Goal: Task Accomplishment & Management: Manage account settings

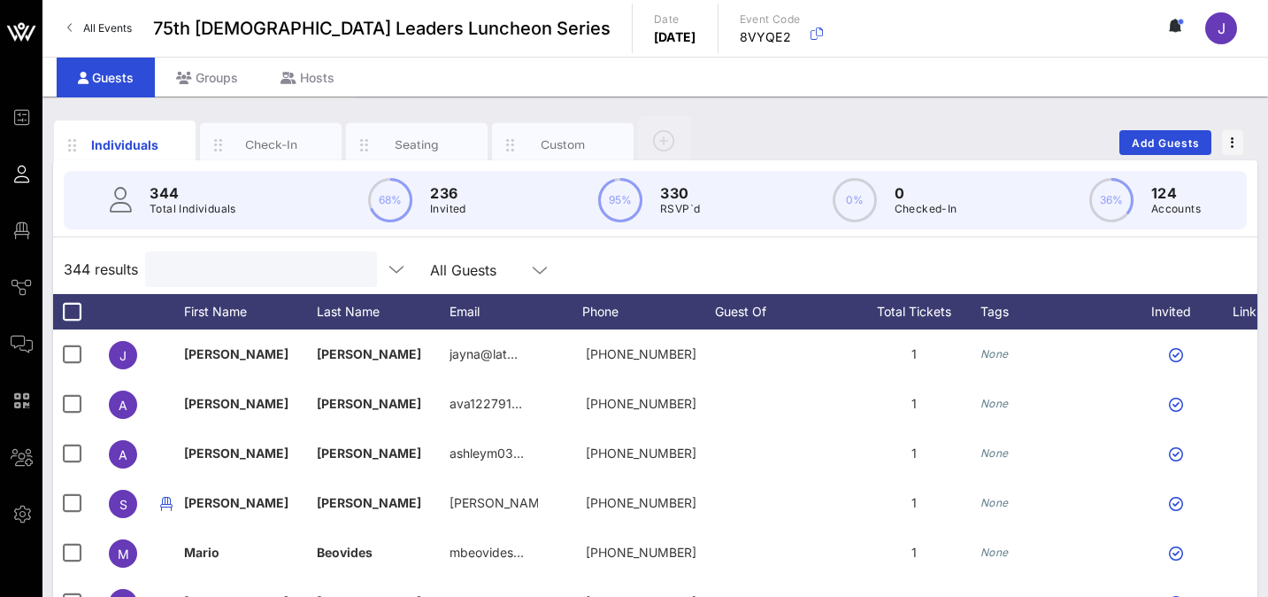
click at [193, 273] on input "text" at bounding box center [259, 269] width 207 height 23
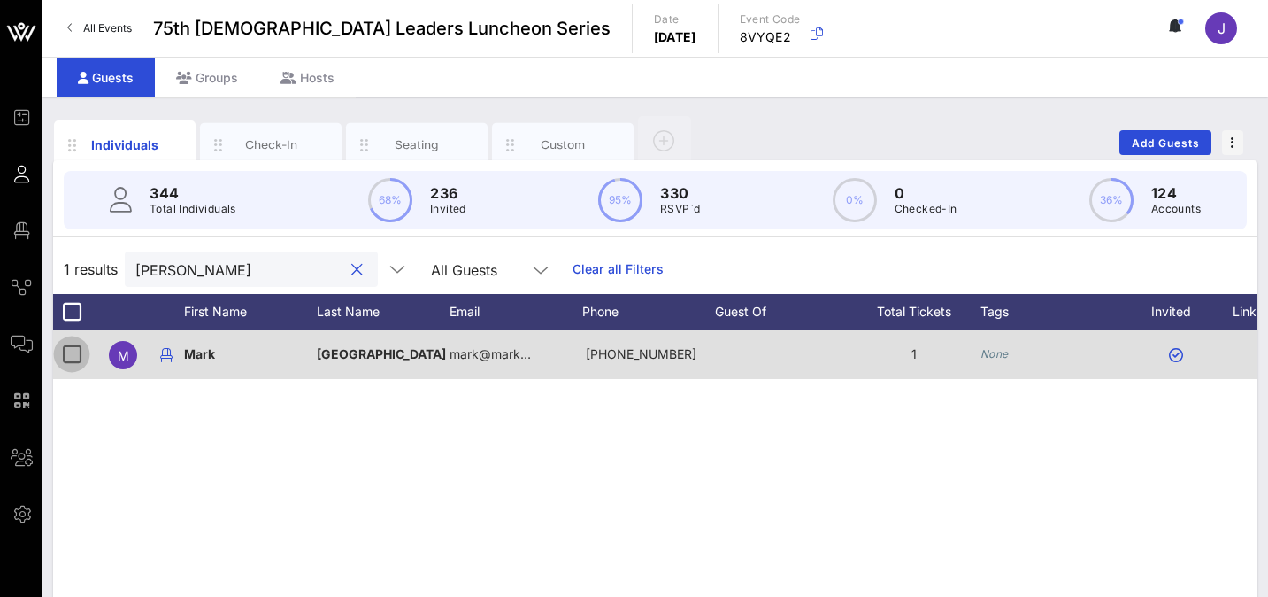
type input "mark ma"
click at [77, 354] on div at bounding box center [72, 354] width 30 height 30
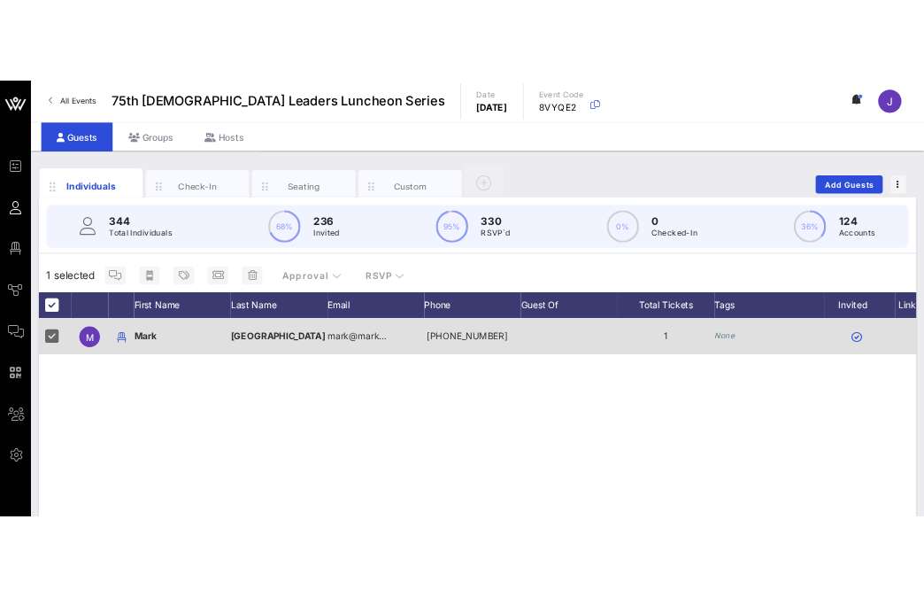
scroll to position [0, 360]
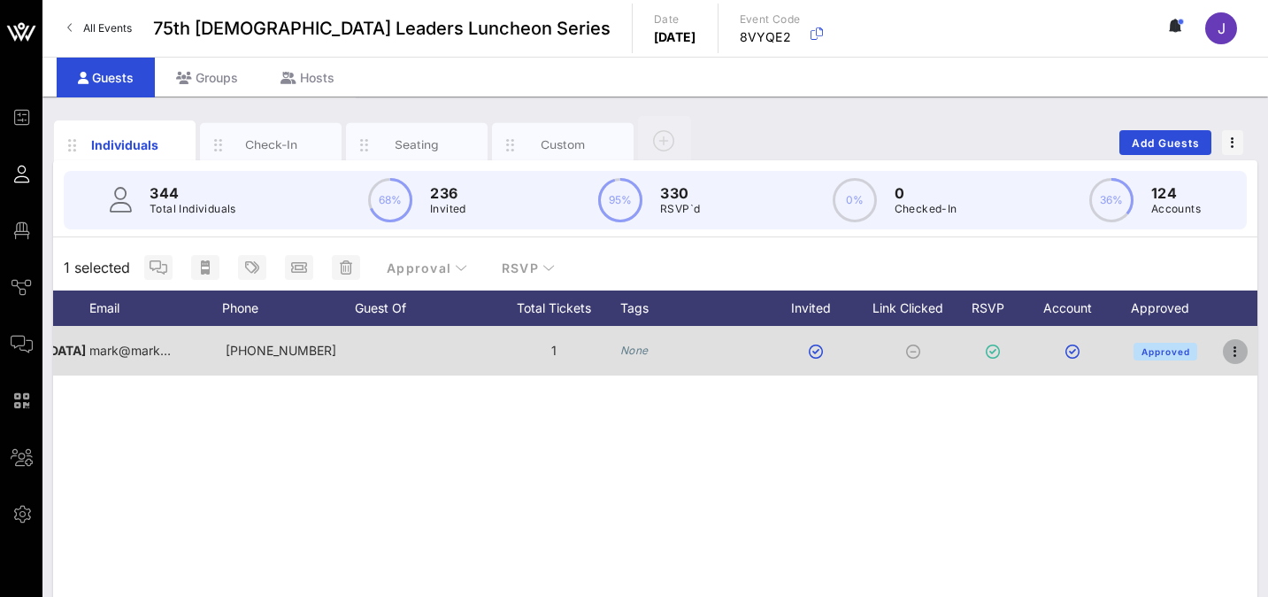
click at [1236, 343] on icon "button" at bounding box center [1235, 351] width 21 height 21
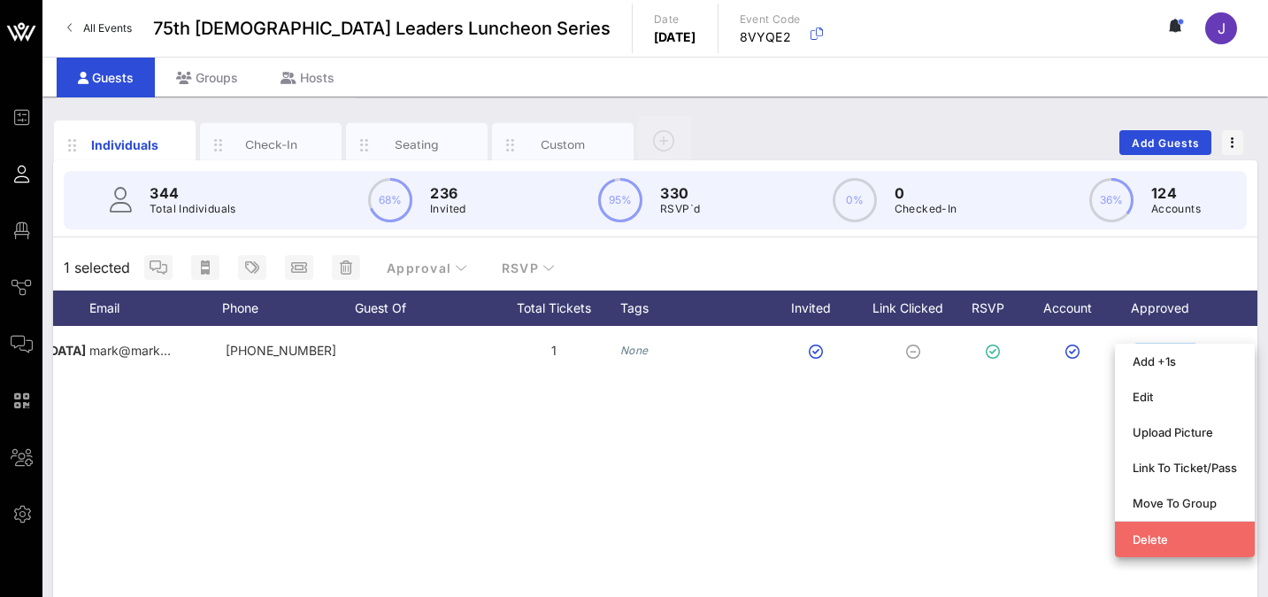
click at [1143, 542] on div "Delete" at bounding box center [1185, 539] width 104 height 14
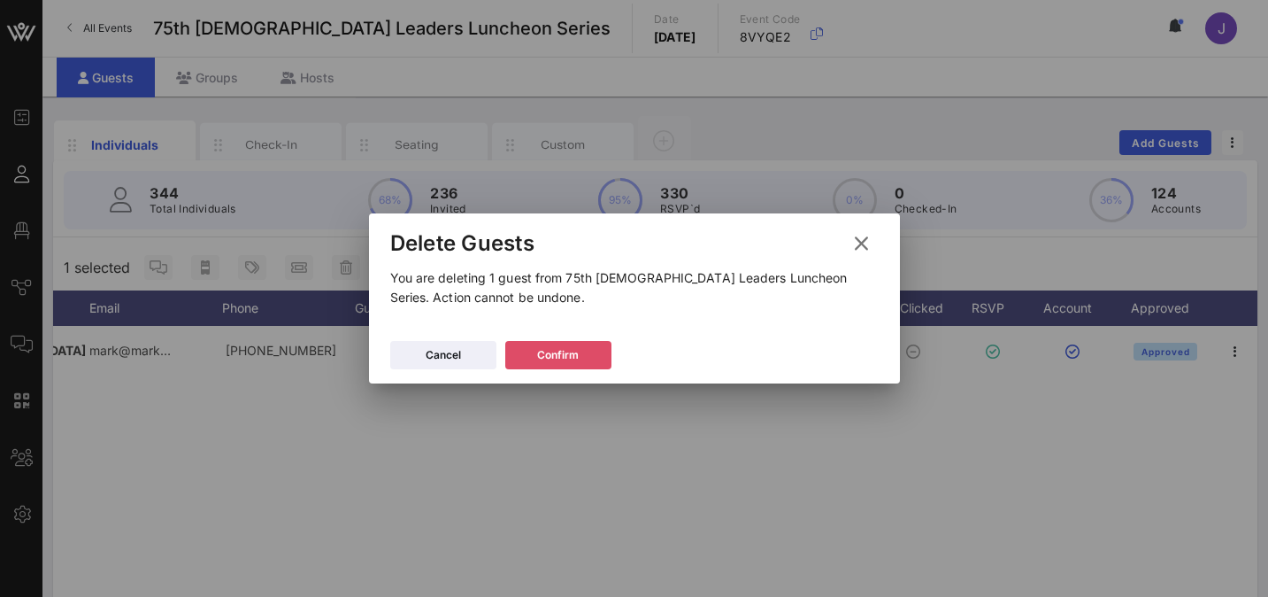
click at [553, 357] on icon at bounding box center [558, 355] width 12 height 11
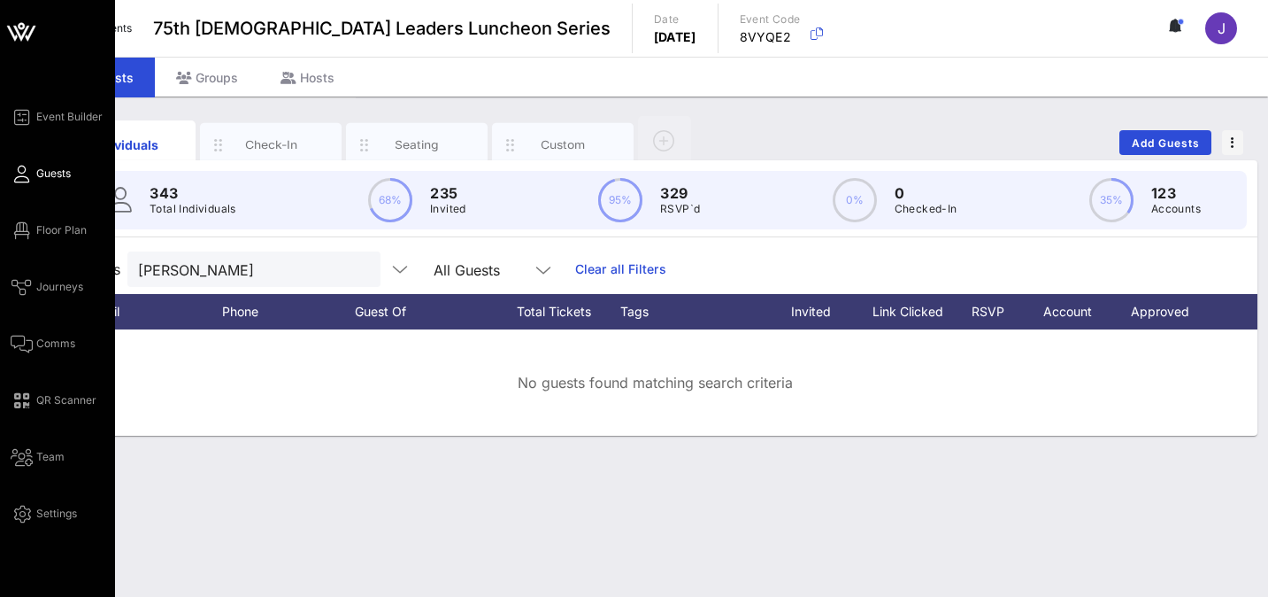
click at [22, 173] on icon at bounding box center [22, 174] width 22 height 3
click at [25, 175] on icon at bounding box center [22, 174] width 22 height 3
click at [42, 174] on span "Guests" at bounding box center [53, 174] width 35 height 16
click at [35, 171] on link "Guests" at bounding box center [41, 173] width 60 height 21
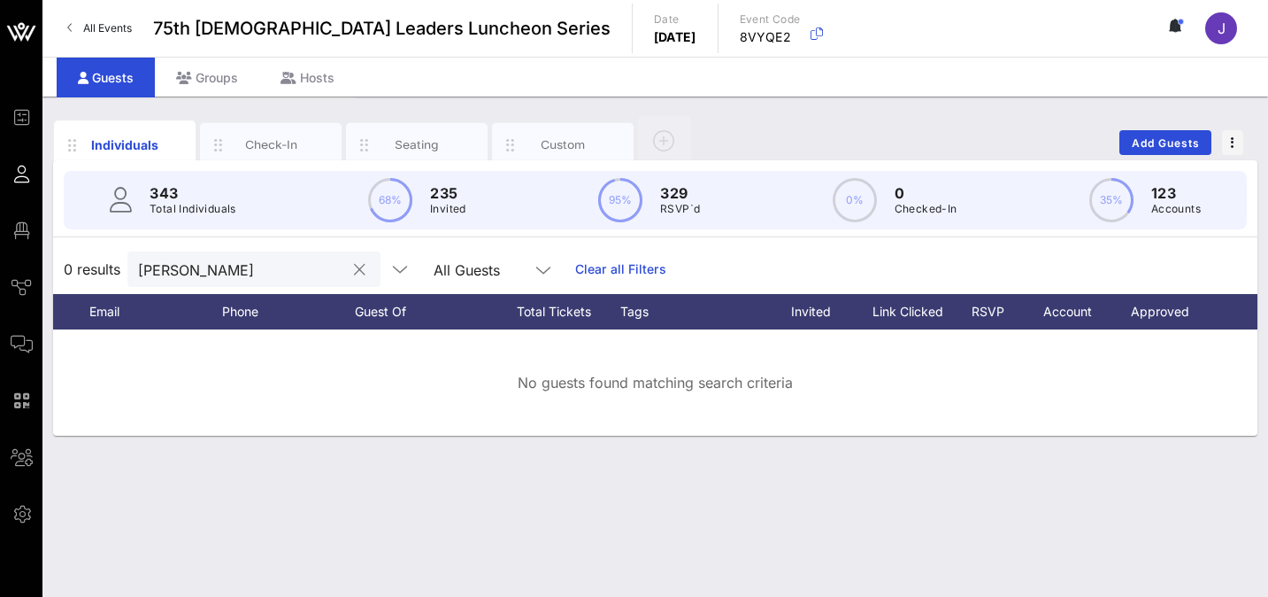
click at [354, 275] on button "clear icon" at bounding box center [360, 270] width 12 height 18
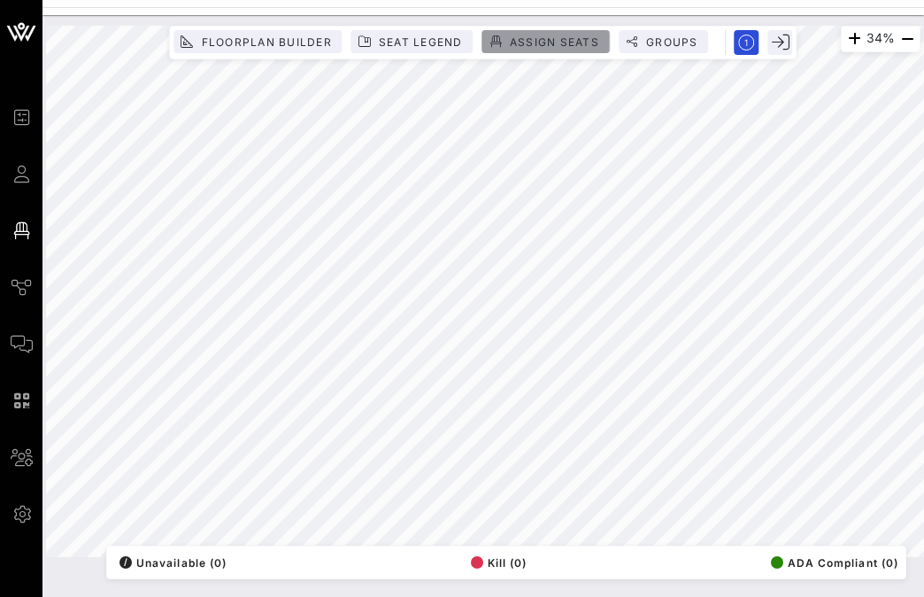
click at [539, 42] on span "Assign Seats" at bounding box center [554, 41] width 90 height 13
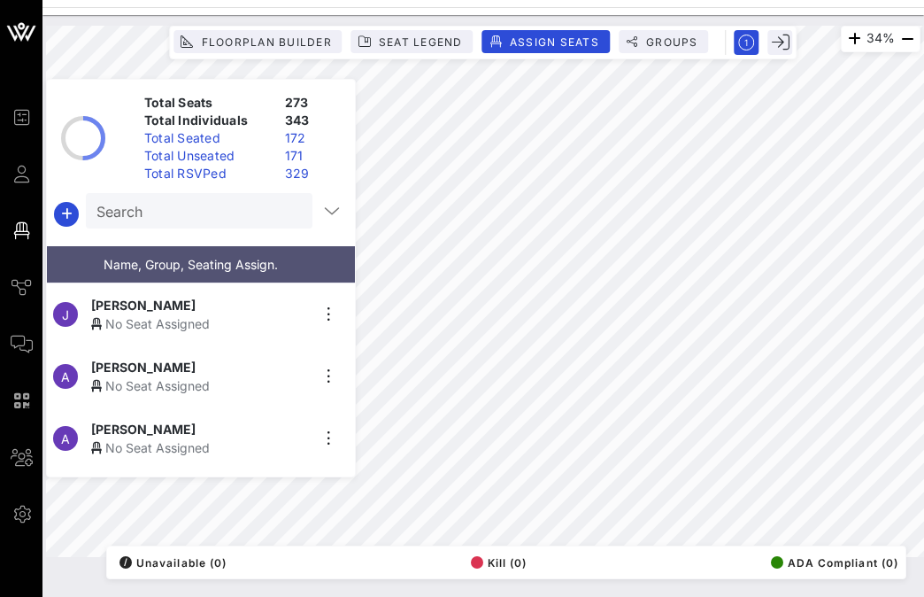
click at [162, 226] on div "Search" at bounding box center [197, 210] width 202 height 35
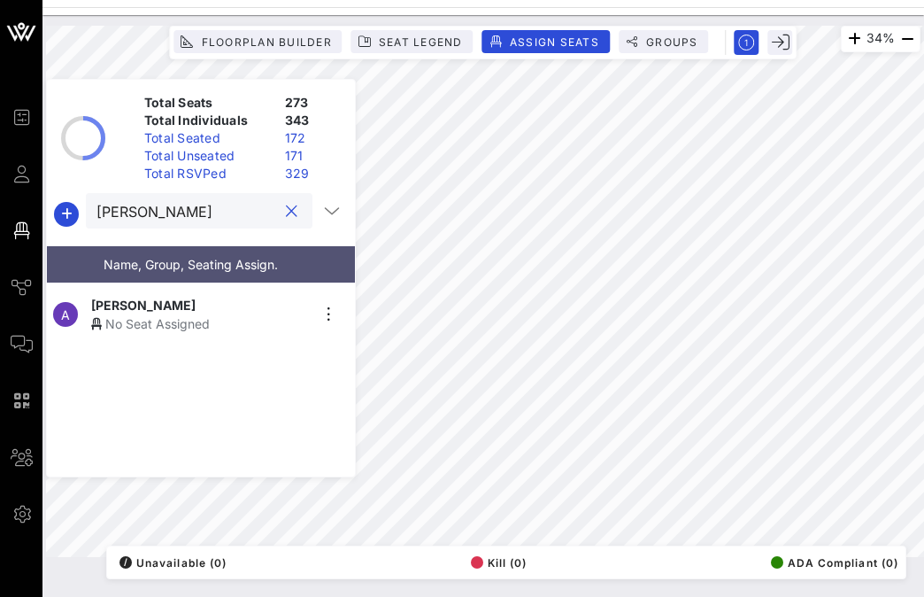
type input "diaz"
click at [144, 314] on div "No Seat Assigned" at bounding box center [200, 323] width 218 height 19
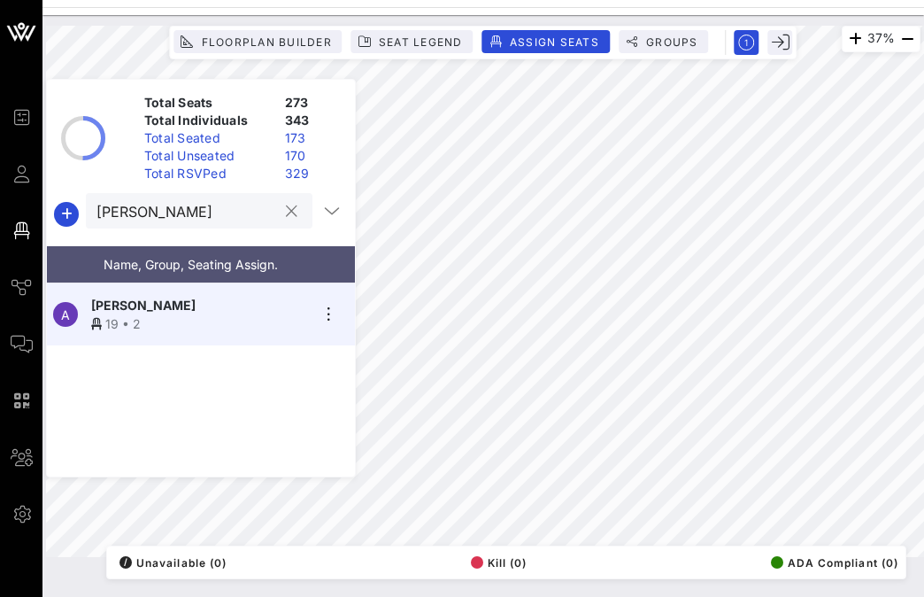
click at [286, 211] on button "clear icon" at bounding box center [292, 212] width 12 height 18
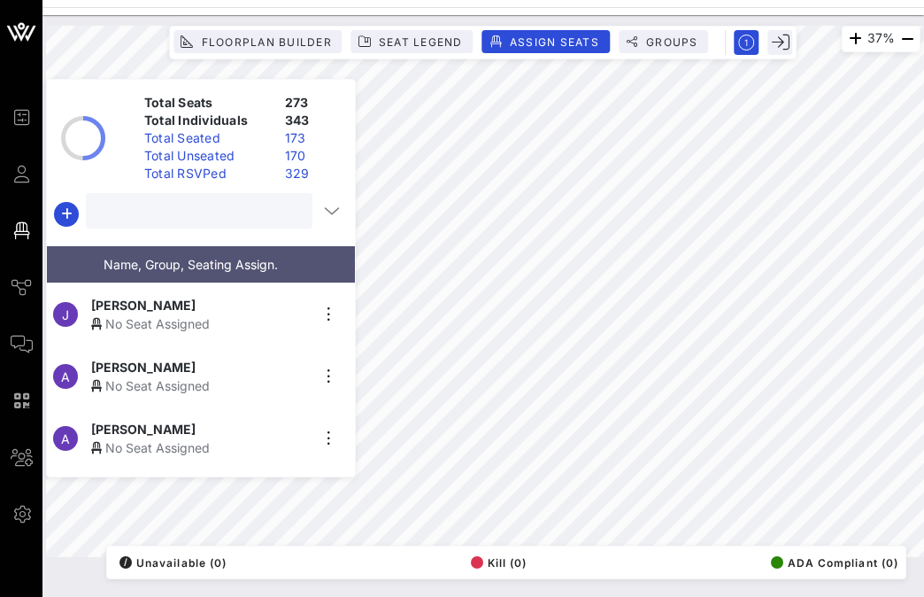
click at [256, 214] on input "text" at bounding box center [197, 210] width 202 height 23
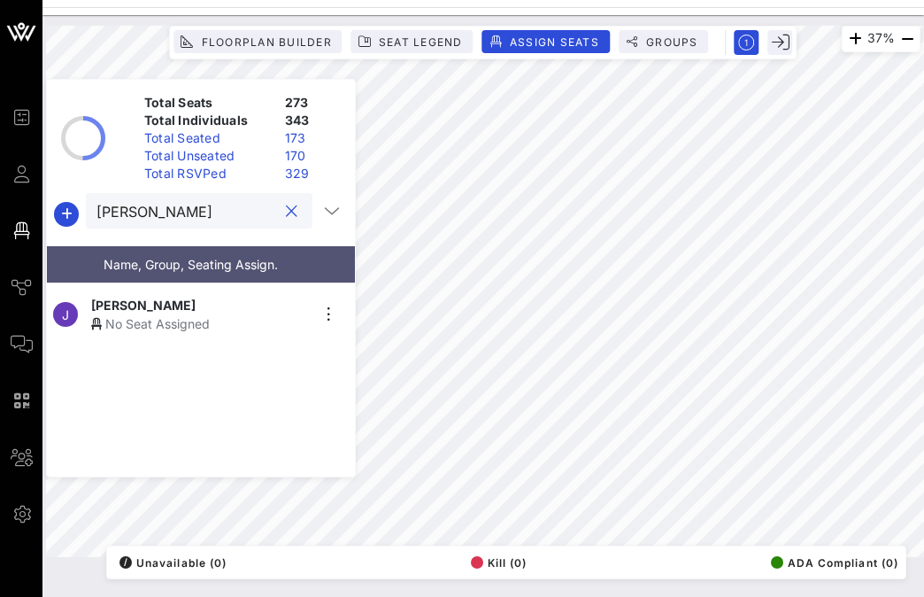
click at [203, 300] on div "Josh Reyna" at bounding box center [200, 305] width 218 height 19
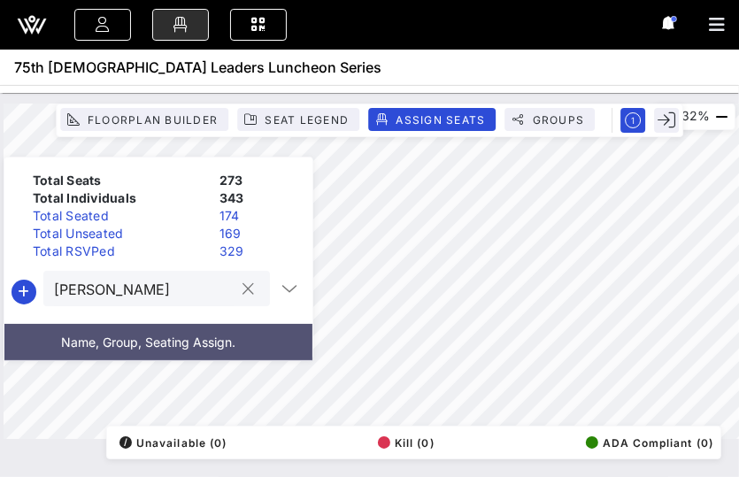
click at [103, 283] on input "josh" at bounding box center [144, 288] width 181 height 23
click at [103, 284] on input "josh" at bounding box center [144, 288] width 181 height 23
click at [116, 292] on input "bruce" at bounding box center [144, 288] width 181 height 23
type input "bruce"
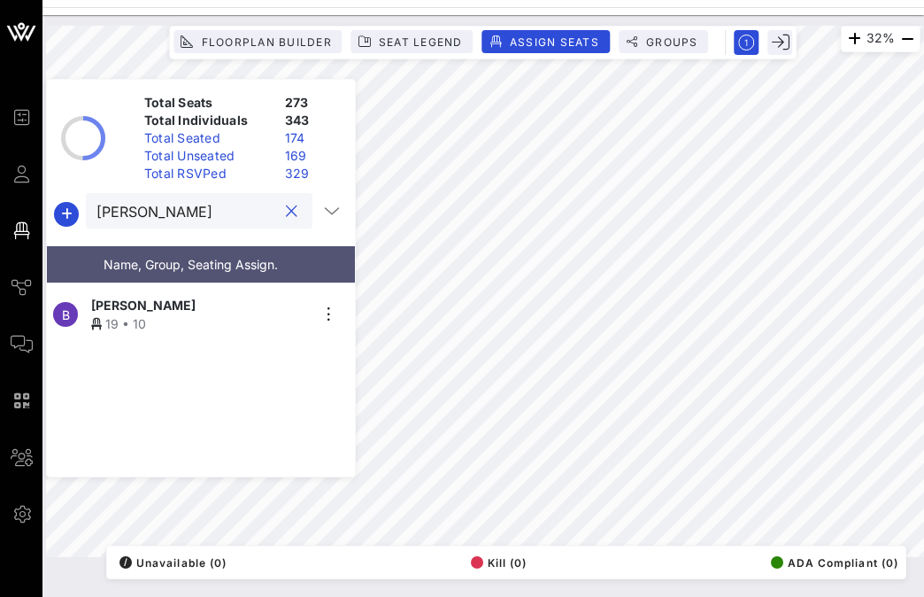
click at [286, 212] on button "clear icon" at bounding box center [292, 212] width 12 height 18
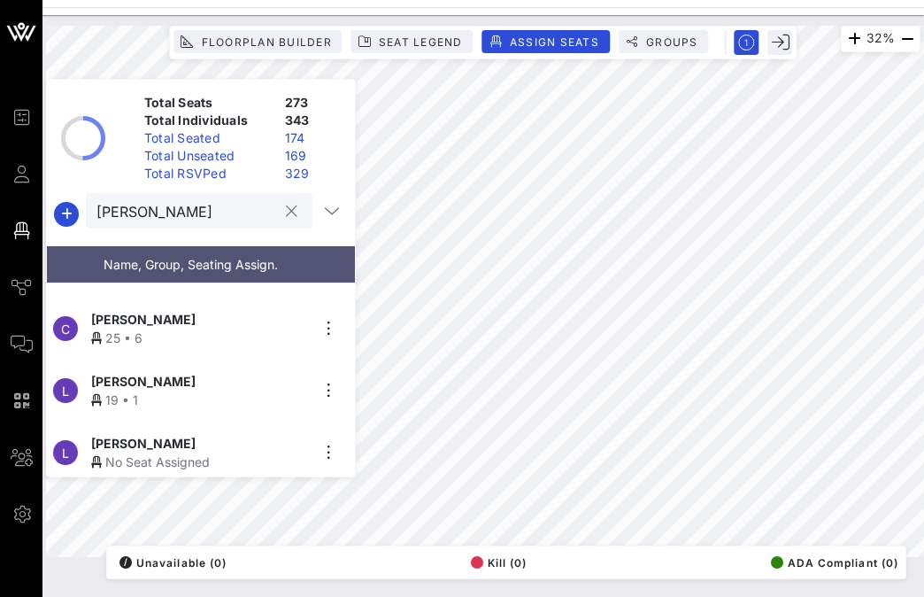
scroll to position [110, 0]
click at [196, 208] on input "[PERSON_NAME]" at bounding box center [186, 210] width 181 height 23
click at [196, 209] on input "[PERSON_NAME]" at bounding box center [186, 210] width 181 height 23
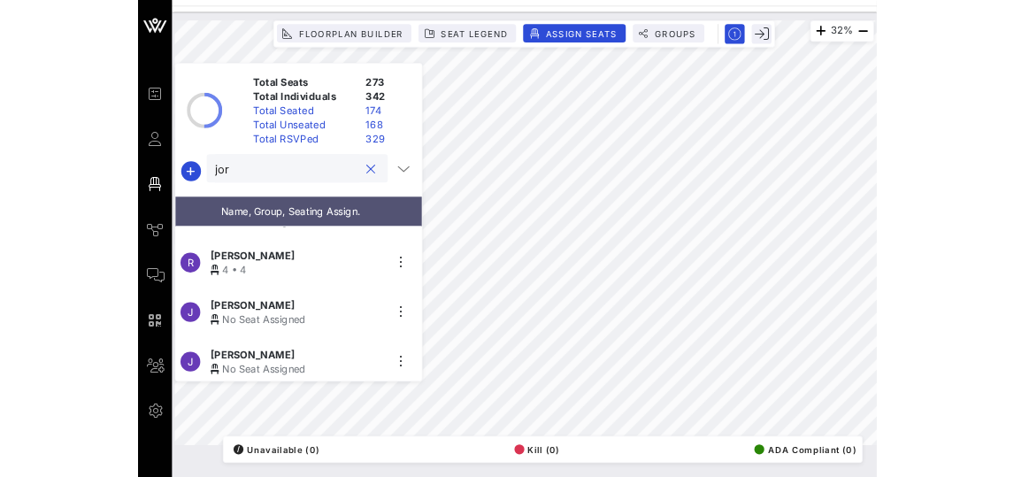
scroll to position [0, 0]
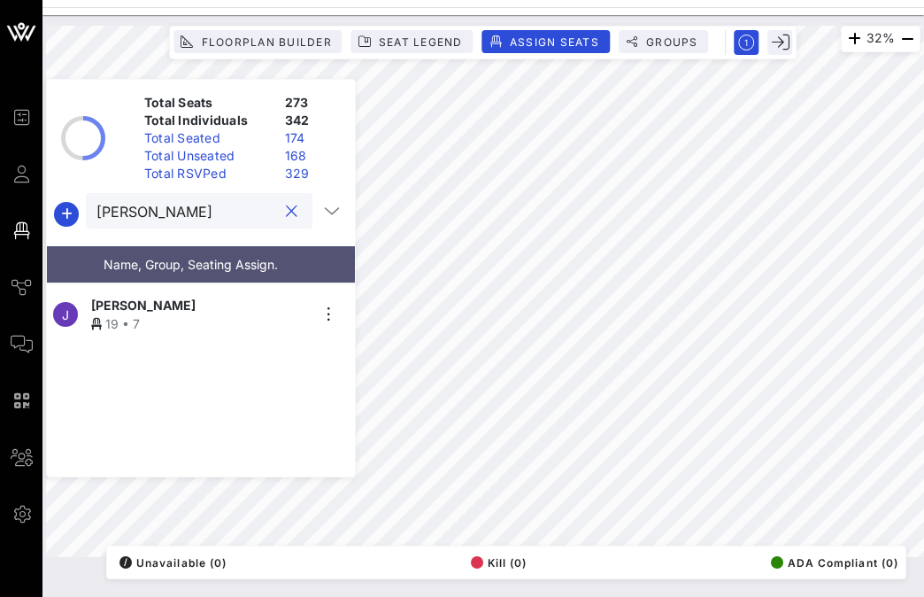
type input "jorge"
click at [286, 212] on button "clear icon" at bounding box center [292, 212] width 12 height 18
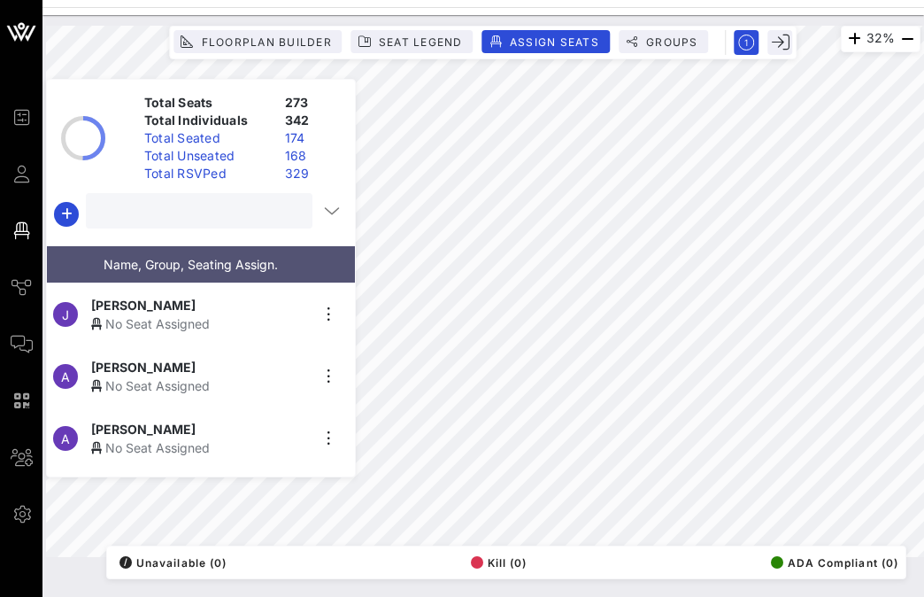
click at [168, 219] on input "text" at bounding box center [197, 210] width 202 height 23
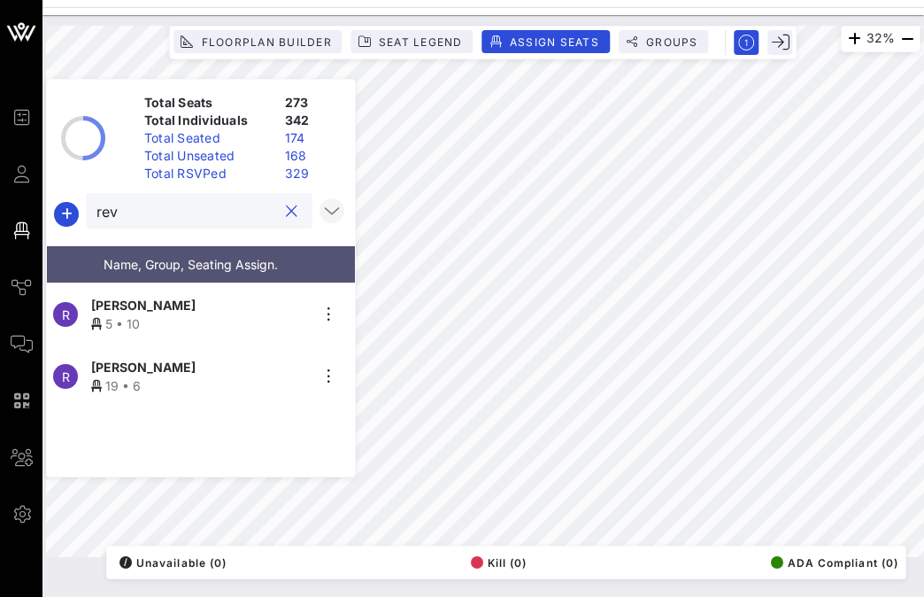
type input "rev"
click at [292, 38] on span "Floorplan Builder" at bounding box center [265, 41] width 131 height 13
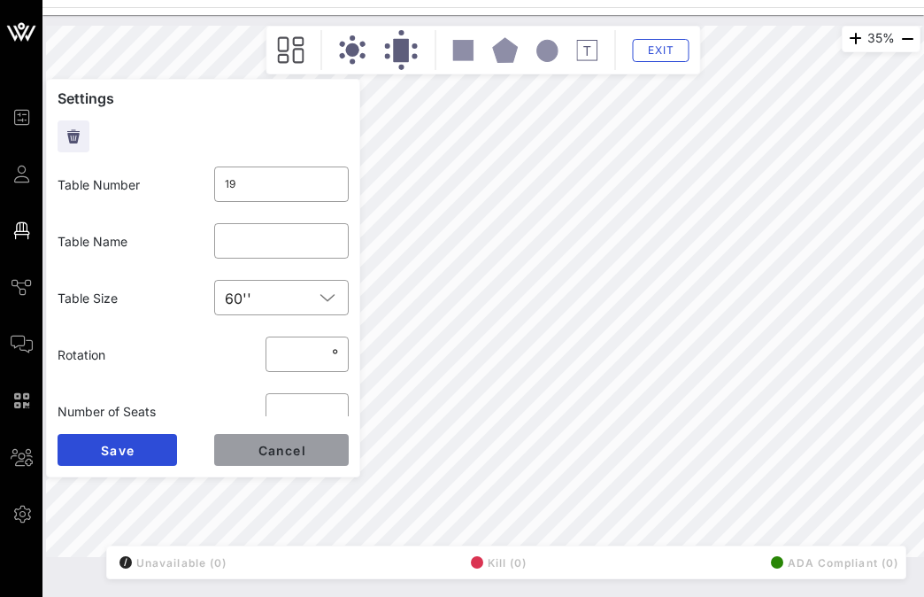
click at [277, 444] on span "Cancel" at bounding box center [282, 450] width 50 height 15
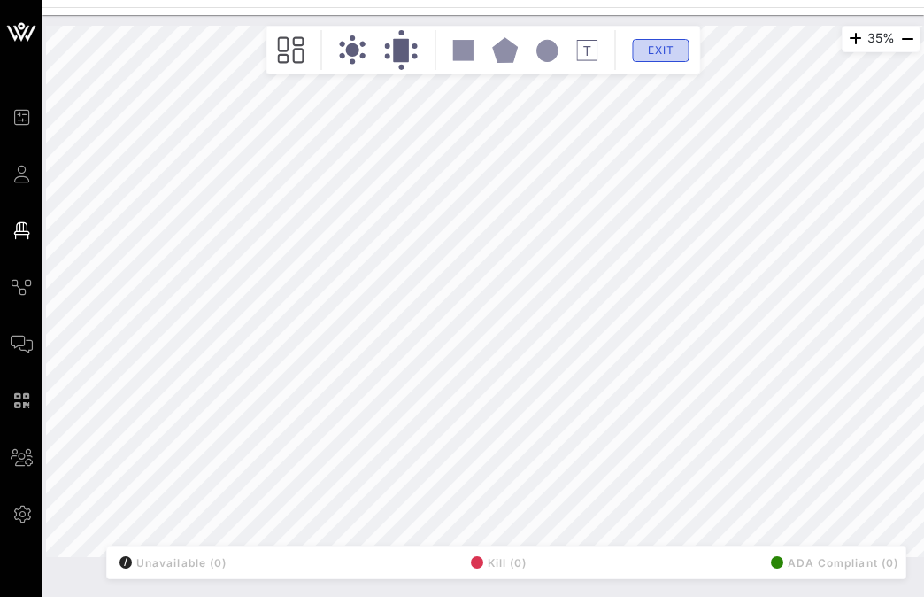
click at [646, 54] on span "Exit" at bounding box center [661, 49] width 34 height 13
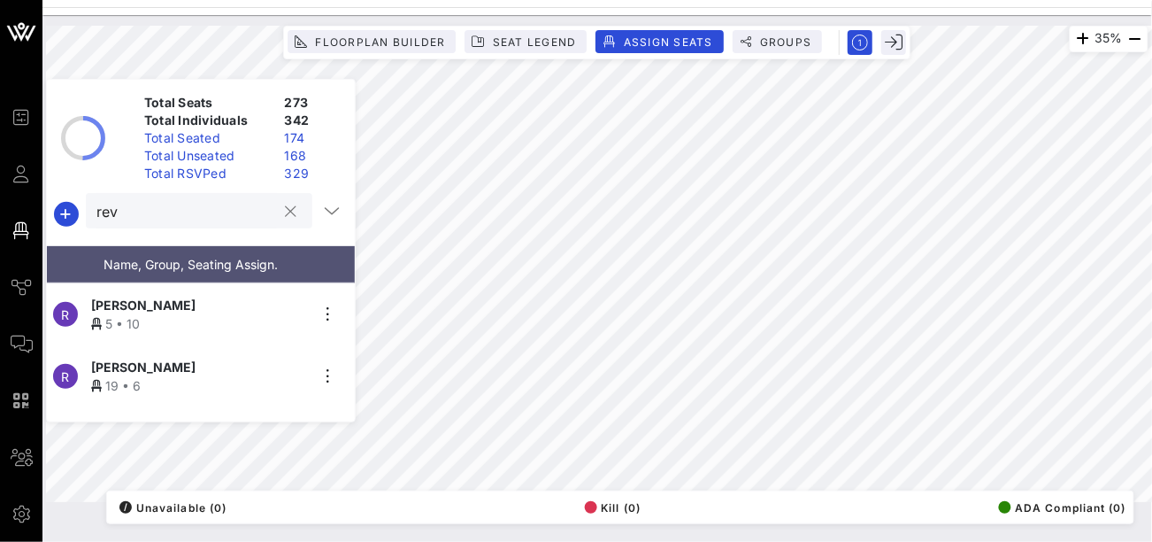
click at [185, 204] on input "rev" at bounding box center [186, 210] width 181 height 23
click at [185, 205] on input "rev" at bounding box center [186, 210] width 181 height 23
type input "gil"
click at [183, 314] on div "No Seat Assigned" at bounding box center [200, 323] width 218 height 19
click at [287, 211] on button "clear icon" at bounding box center [292, 212] width 12 height 18
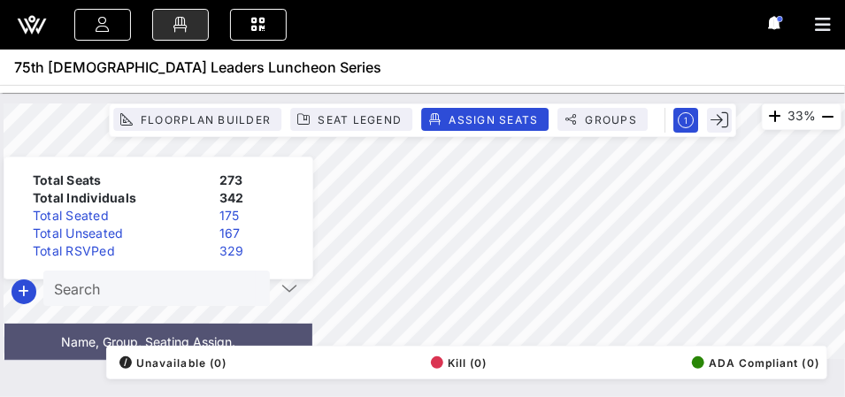
click at [612, 136] on div "33% Floorplan Builder Seat Legend Assign Seats Groups Exit Total Seats 273 Tota…" at bounding box center [423, 232] width 838 height 256
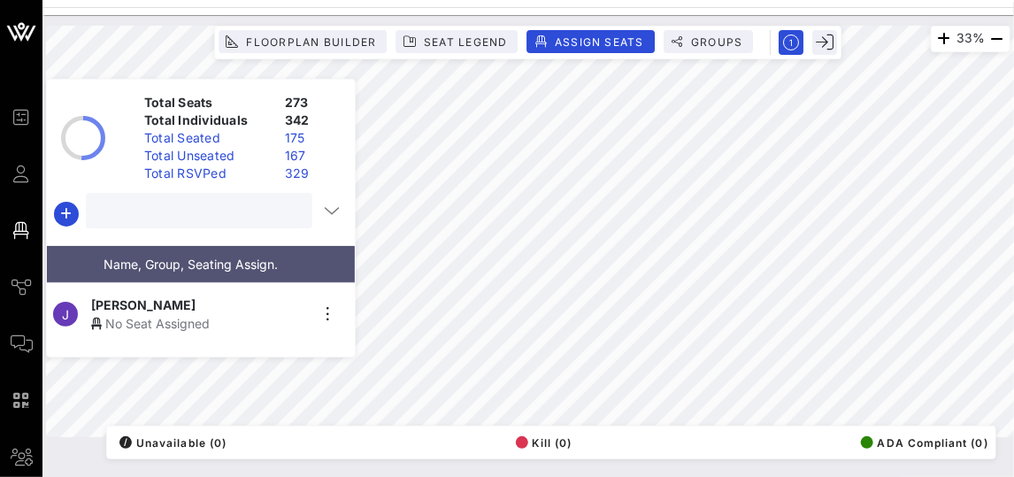
click at [266, 211] on input "text" at bounding box center [197, 210] width 202 height 23
type input "elaine"
click at [221, 296] on div "Elaine Coronado" at bounding box center [200, 305] width 218 height 19
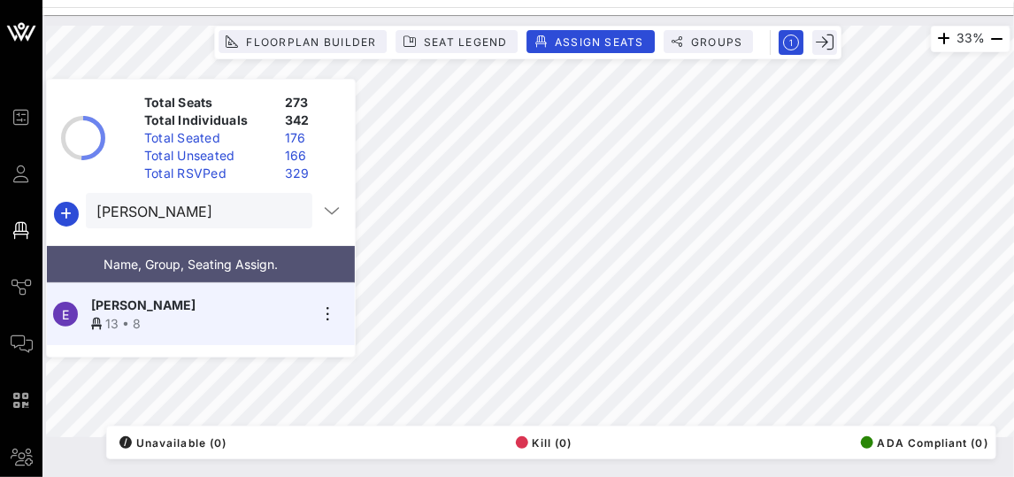
click at [286, 209] on button "clear icon" at bounding box center [292, 212] width 12 height 18
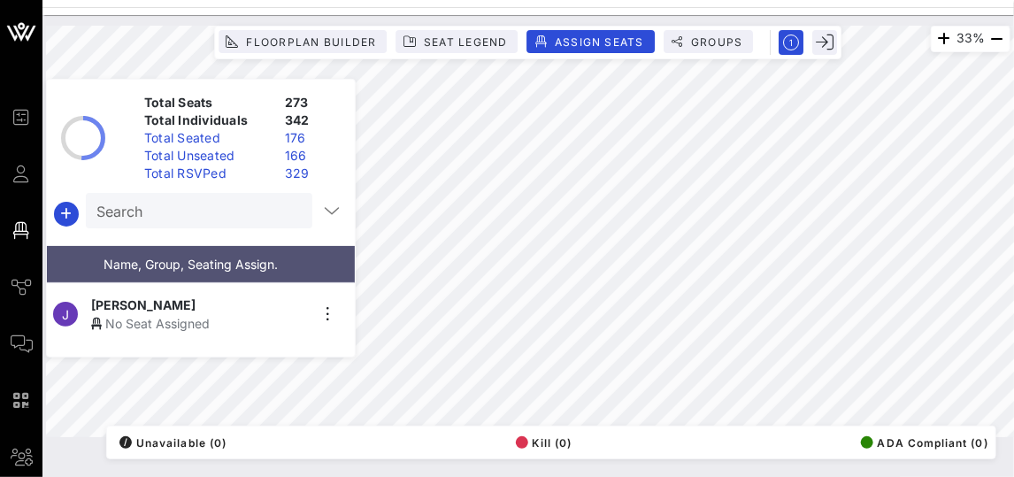
click at [199, 206] on input "Search" at bounding box center [197, 210] width 202 height 23
type input "cynthia"
click at [286, 211] on button "clear icon" at bounding box center [292, 212] width 12 height 18
click at [249, 205] on input "Search" at bounding box center [197, 210] width 202 height 23
type input "helen"
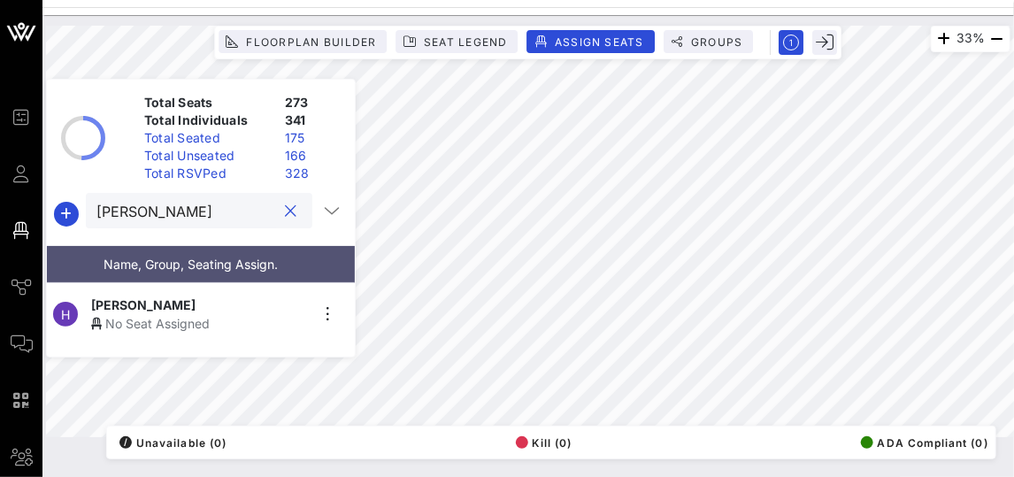
click at [189, 314] on div "No Seat Assigned" at bounding box center [200, 323] width 218 height 19
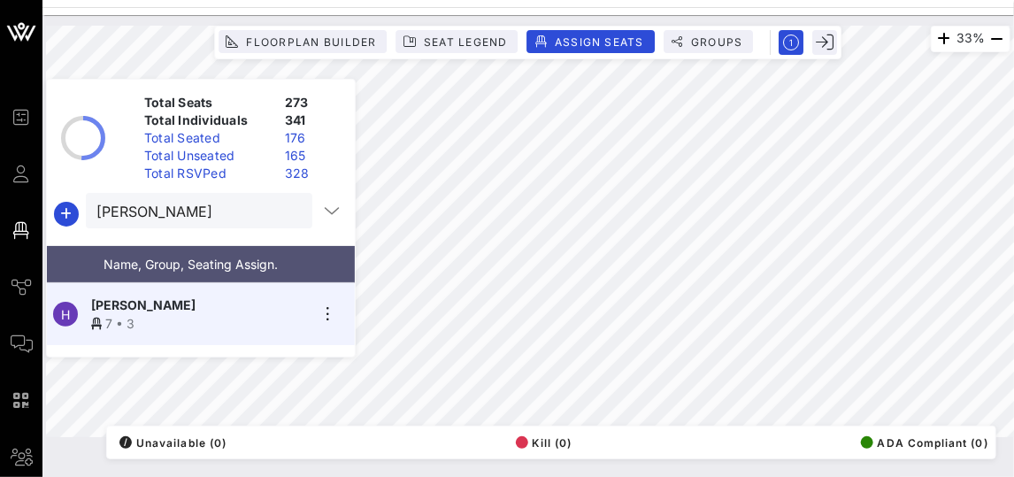
click at [286, 214] on button "clear icon" at bounding box center [292, 212] width 12 height 18
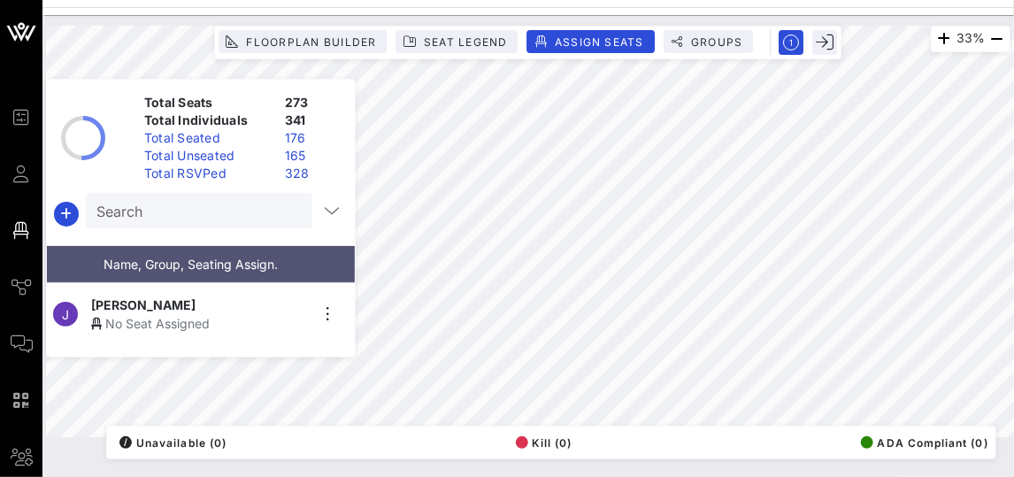
click at [157, 211] on input "Search" at bounding box center [197, 210] width 202 height 23
type input "a"
click at [70, 212] on icon "button" at bounding box center [66, 214] width 21 height 21
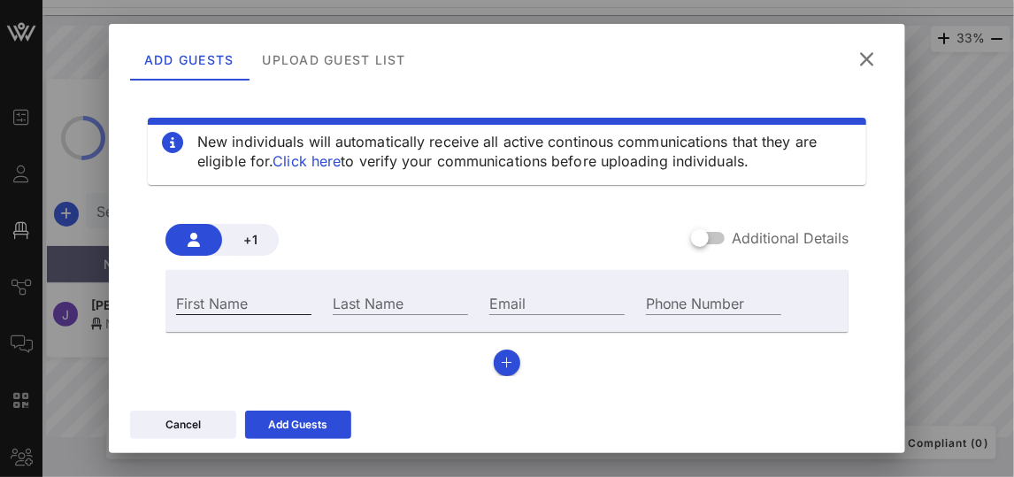
click at [210, 303] on input "First Name" at bounding box center [243, 302] width 135 height 23
type input "Adam"
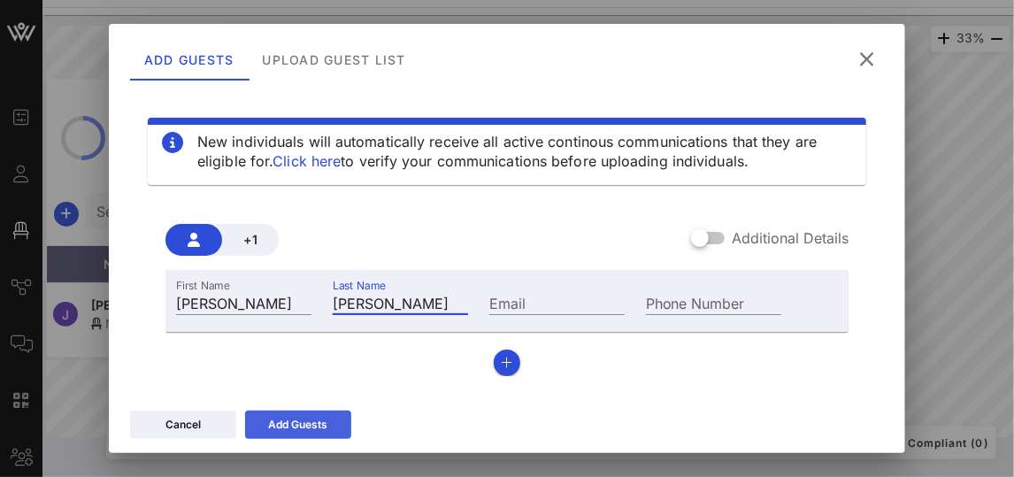
type input "[PERSON_NAME]"
click at [299, 433] on div "Add Guests" at bounding box center [298, 425] width 59 height 18
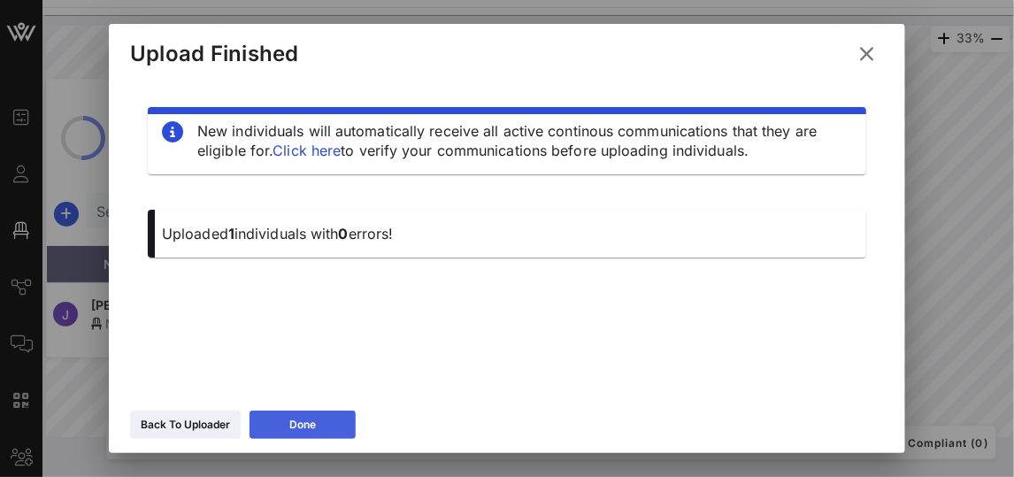
click at [328, 423] on button "Done" at bounding box center [303, 425] width 106 height 28
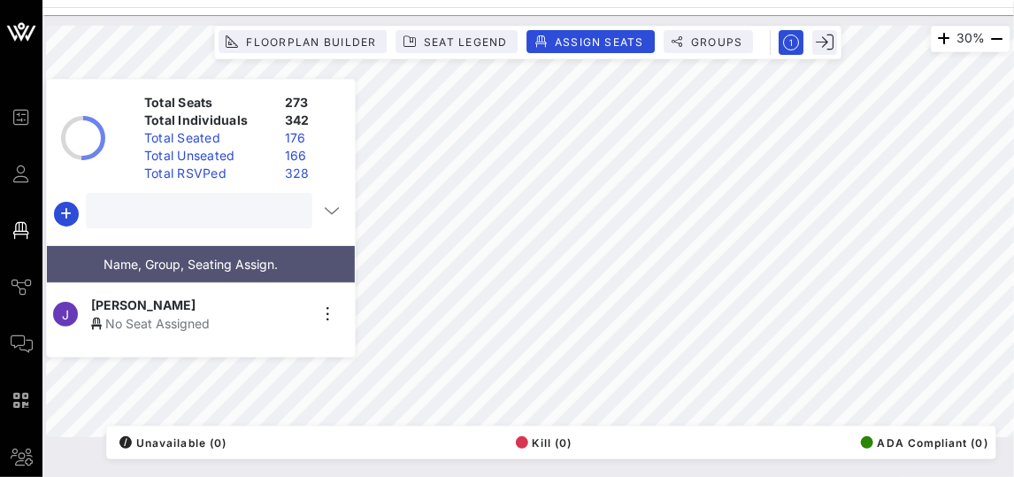
click at [186, 212] on input "text" at bounding box center [197, 210] width 202 height 23
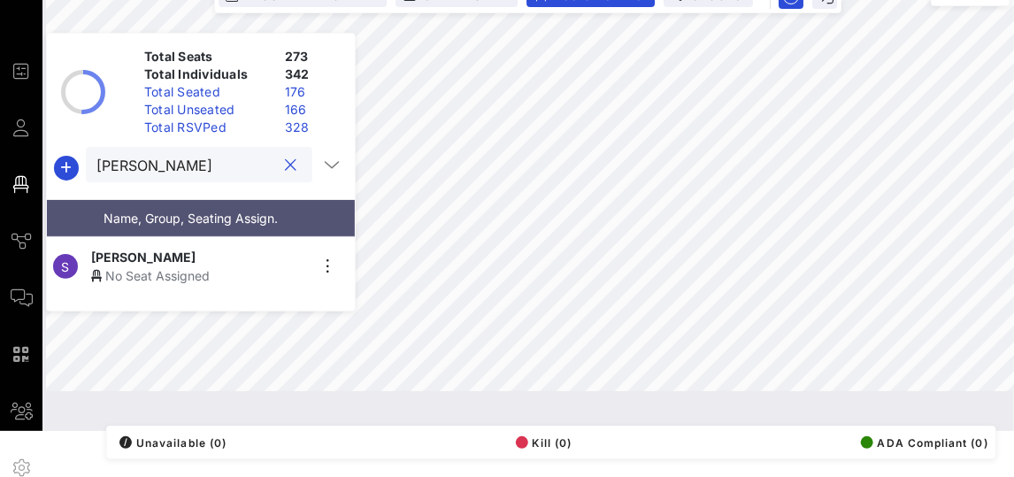
scroll to position [42, 0]
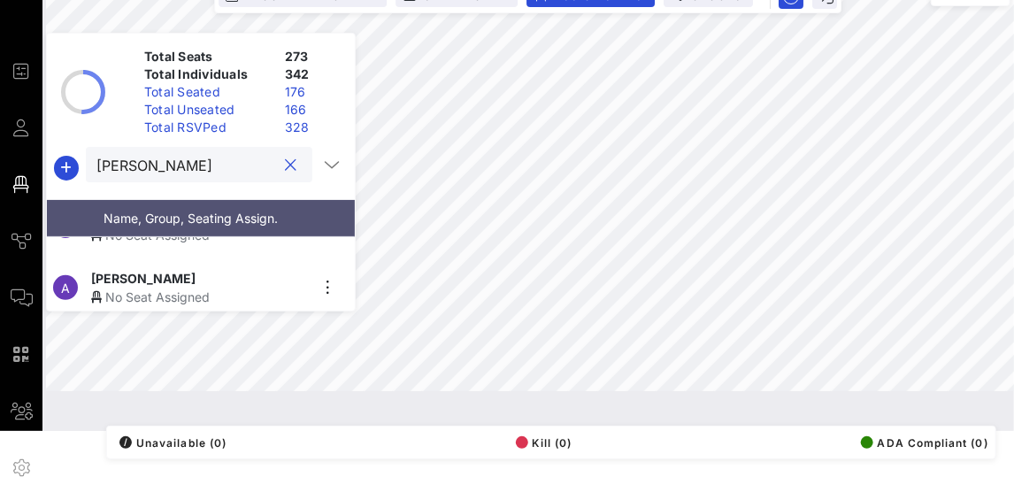
type input "adam"
click at [204, 271] on div "Adam Gonzales" at bounding box center [200, 278] width 218 height 19
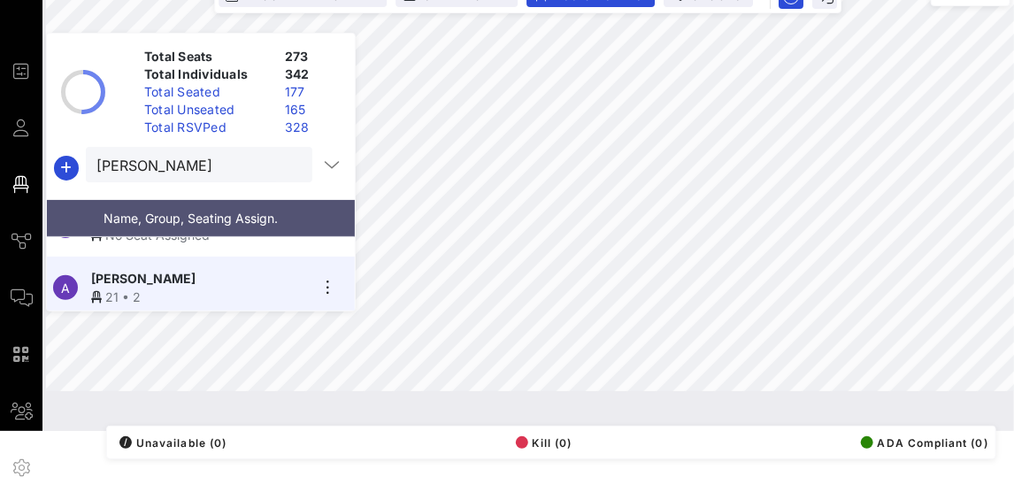
click at [286, 165] on button "clear icon" at bounding box center [292, 166] width 12 height 18
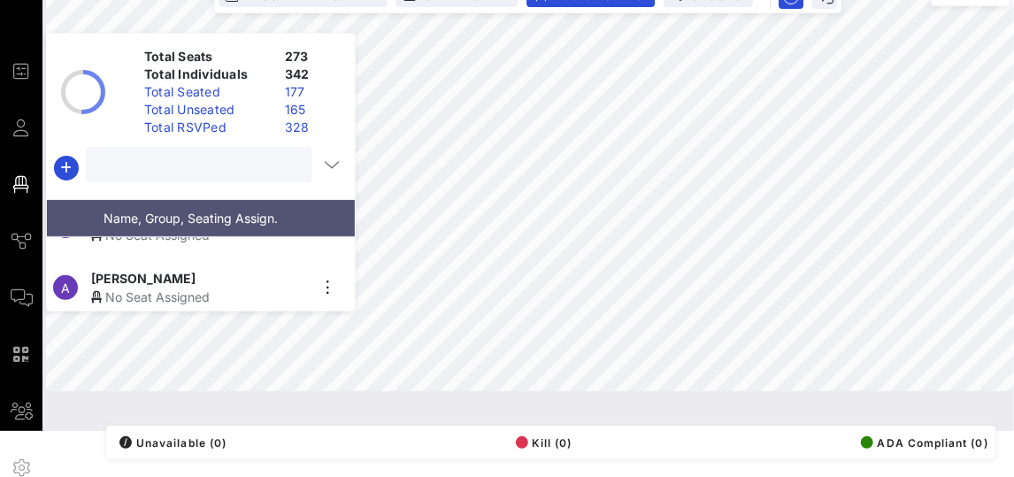
click at [134, 164] on input "text" at bounding box center [197, 164] width 202 height 23
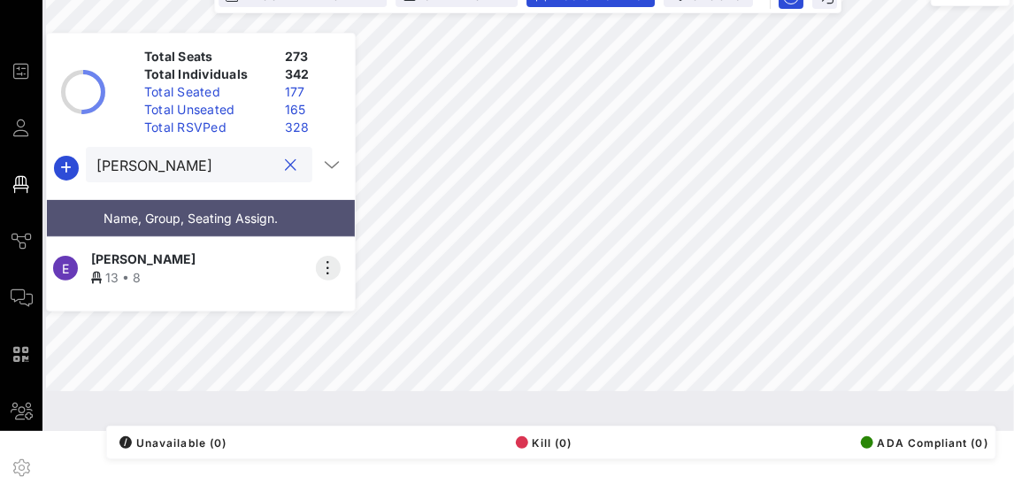
type input "elaine"
click at [329, 258] on icon "button" at bounding box center [328, 268] width 21 height 21
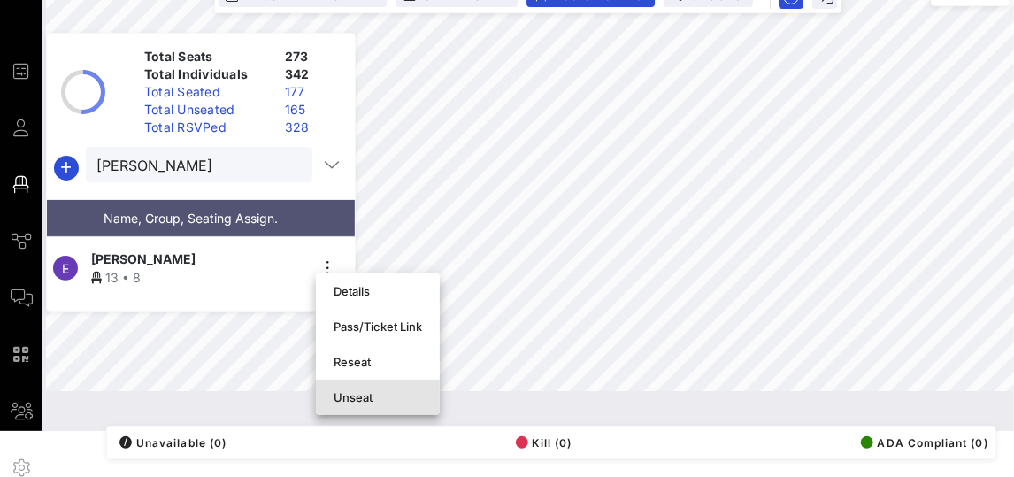
click at [339, 400] on div "Unseat" at bounding box center [378, 397] width 89 height 14
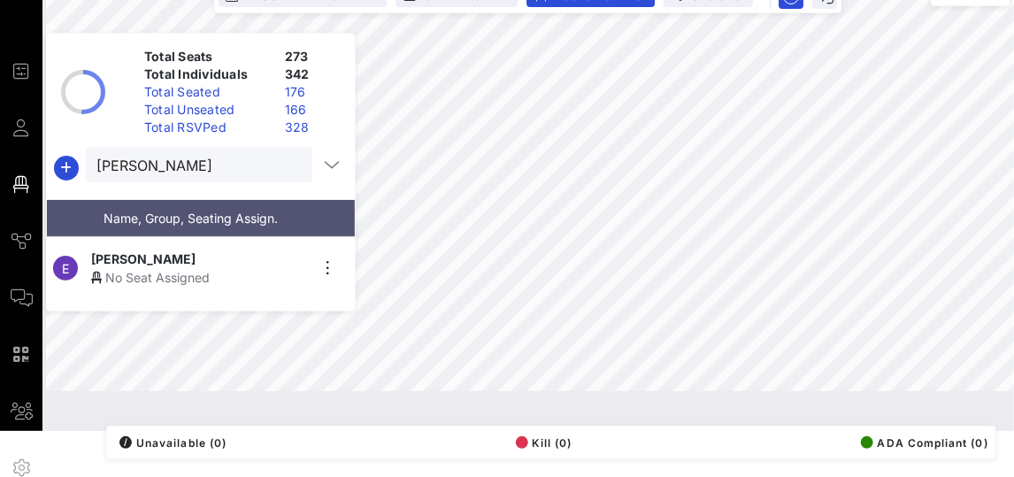
click at [199, 268] on div "No Seat Assigned" at bounding box center [200, 277] width 218 height 19
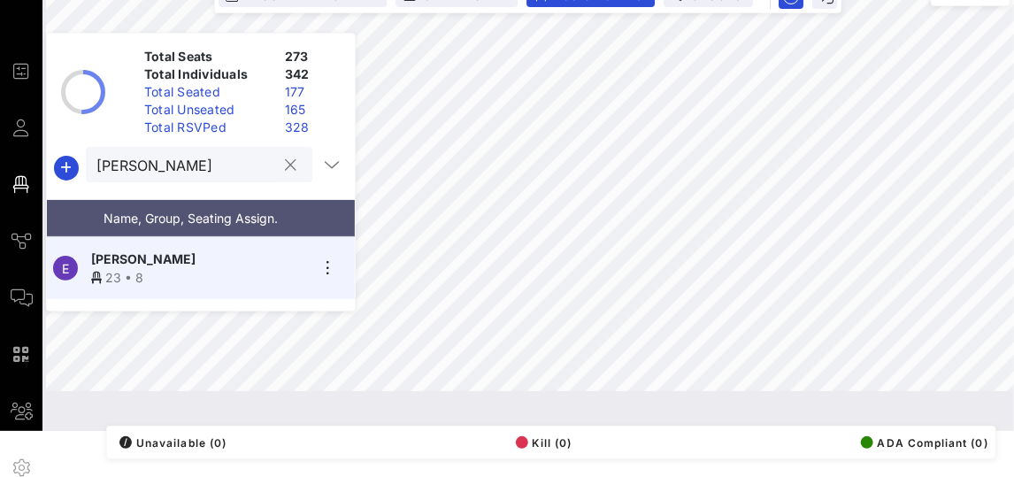
click at [286, 168] on button "clear icon" at bounding box center [292, 166] width 12 height 18
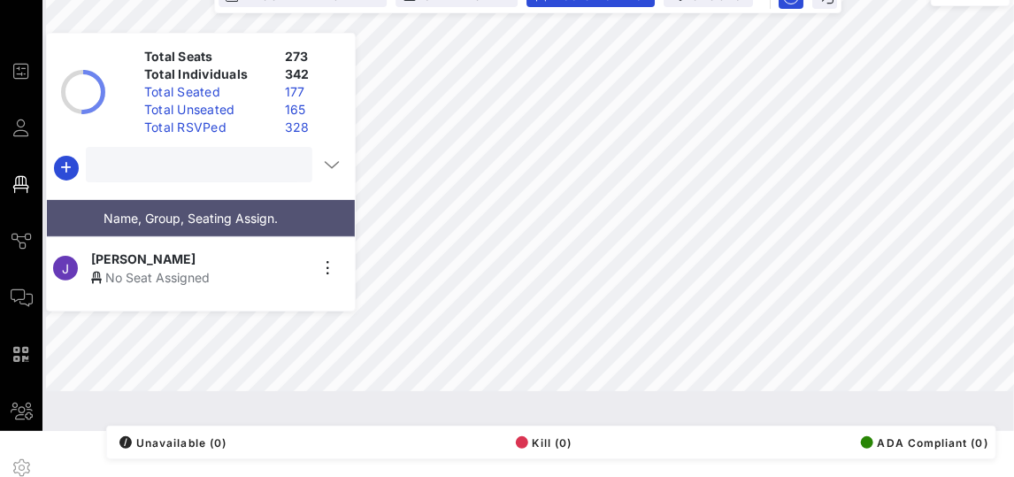
click at [250, 166] on input "text" at bounding box center [197, 164] width 202 height 23
type input "c"
type input "k"
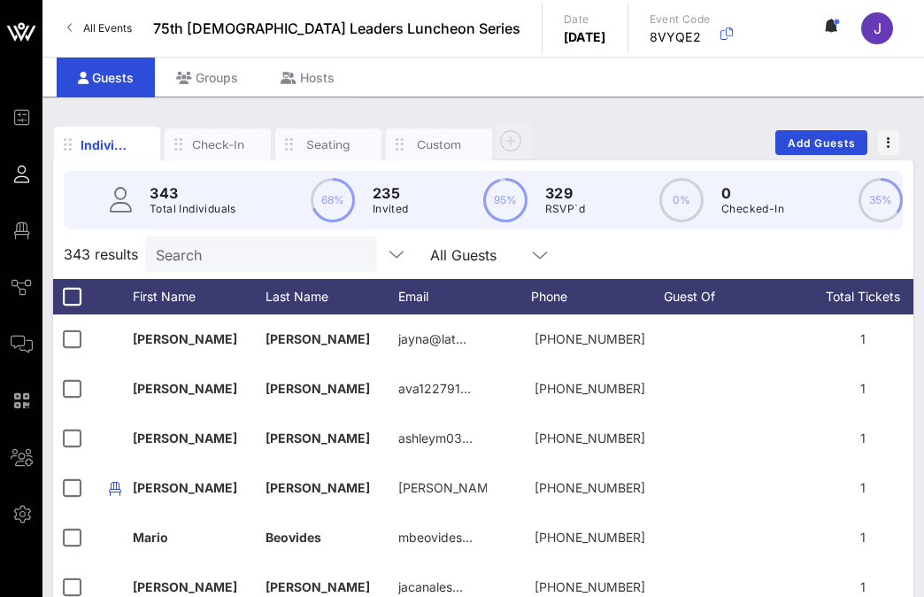
click at [188, 248] on input "Search" at bounding box center [259, 254] width 207 height 23
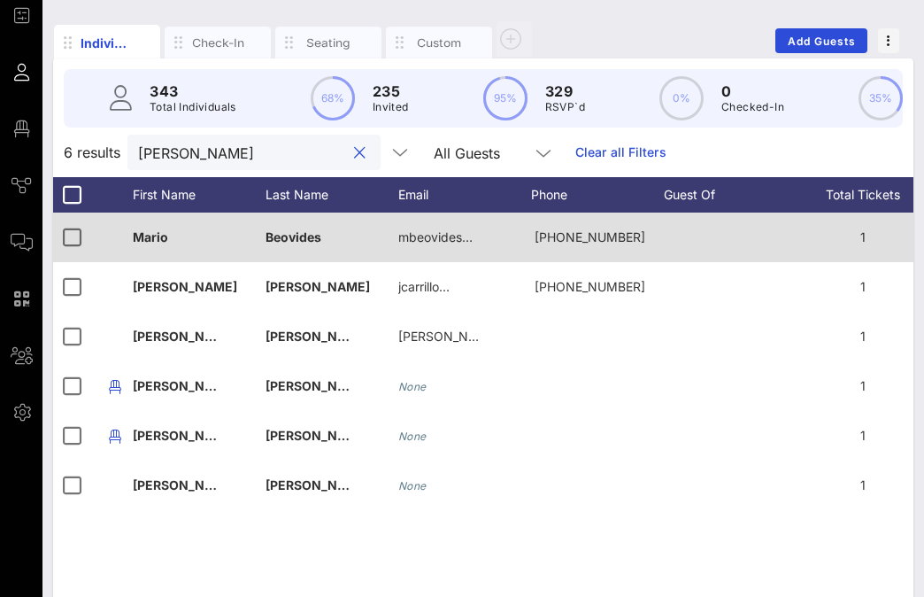
scroll to position [142, 0]
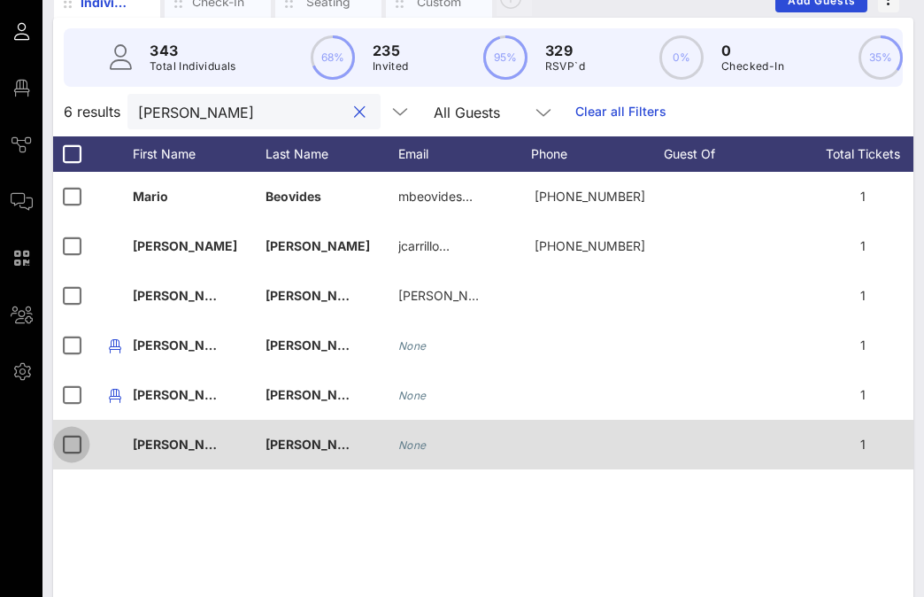
type input "[PERSON_NAME]"
click at [75, 447] on div at bounding box center [72, 444] width 30 height 30
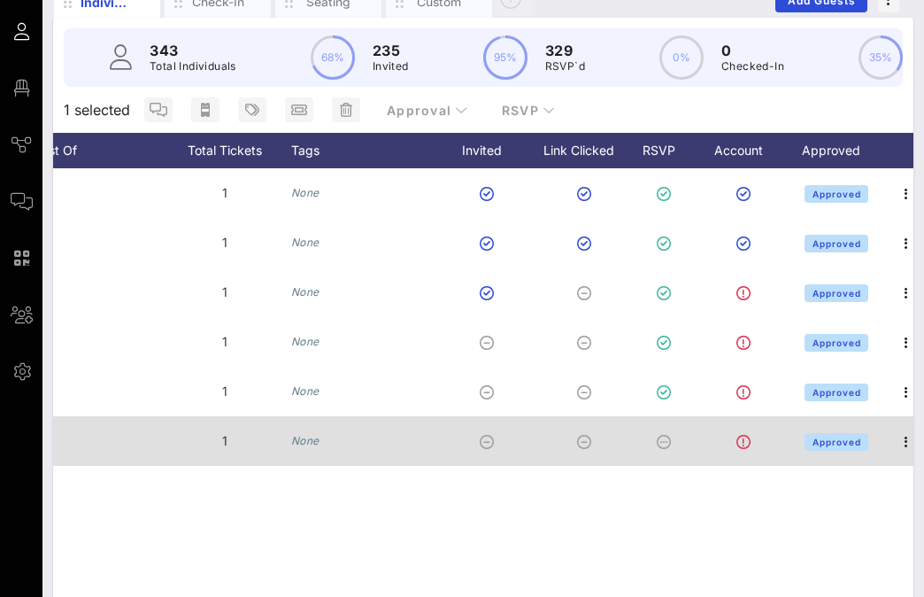
scroll to position [0, 653]
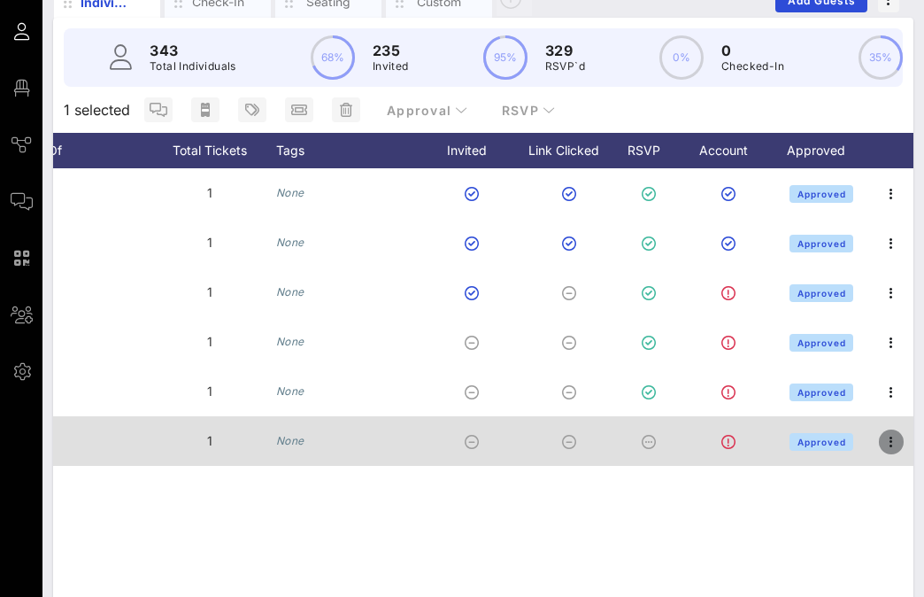
click at [895, 443] on icon "button" at bounding box center [891, 441] width 21 height 21
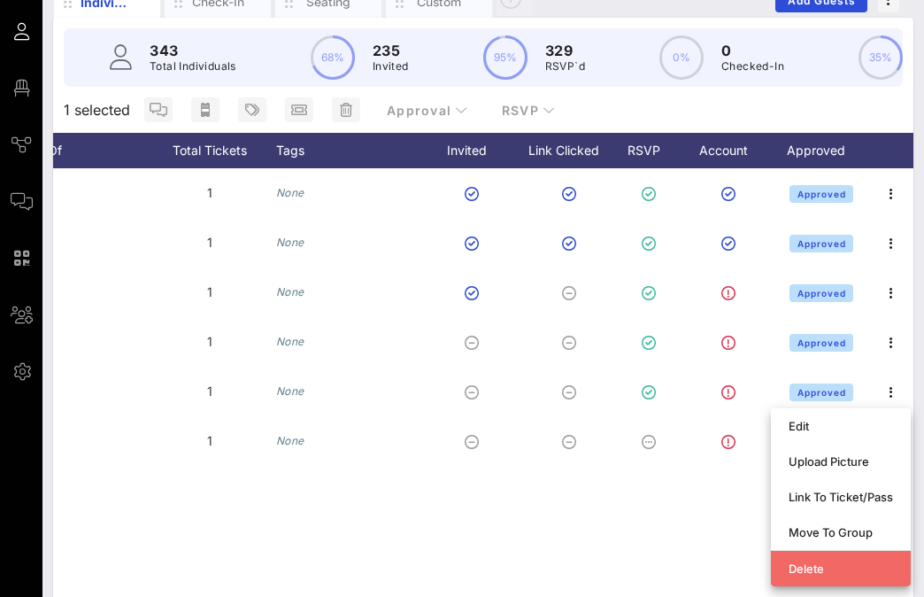
click at [828, 562] on div "Delete" at bounding box center [841, 568] width 104 height 14
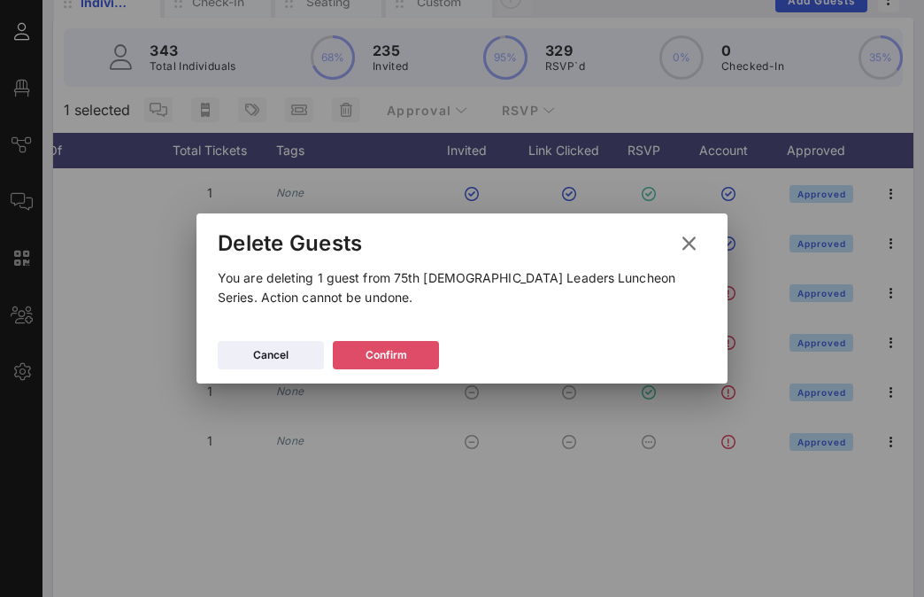
click at [373, 360] on div "Confirm" at bounding box center [387, 355] width 42 height 18
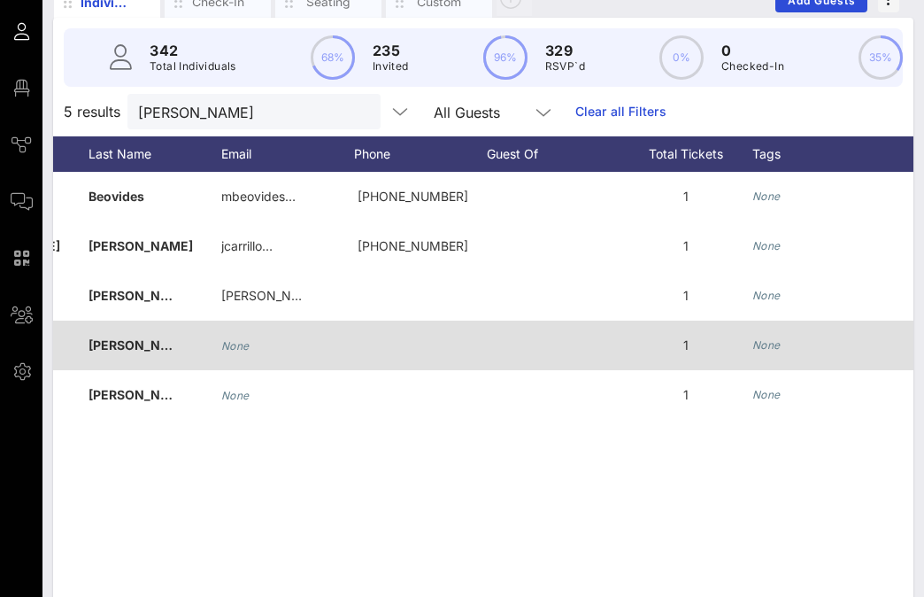
scroll to position [0, 0]
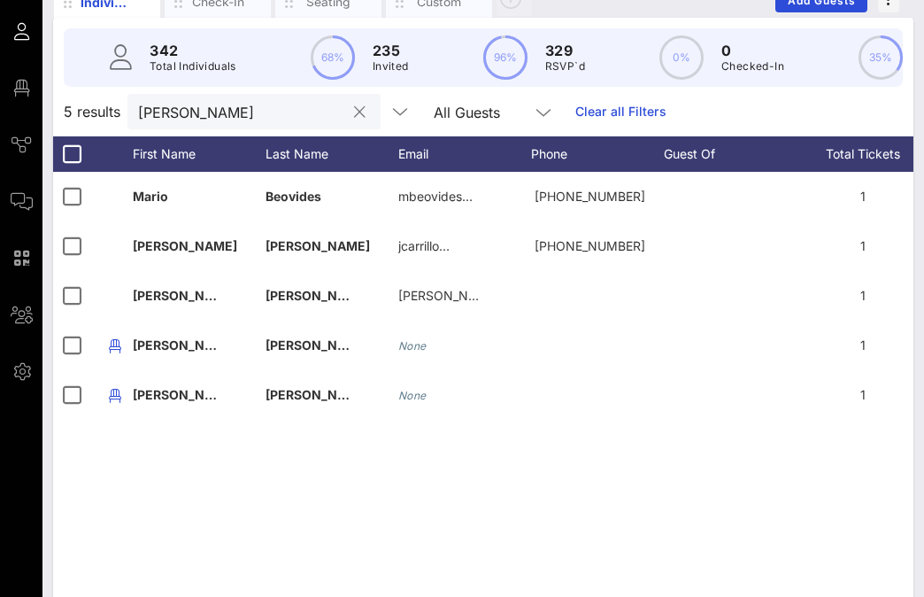
click at [175, 115] on input "leo" at bounding box center [241, 111] width 207 height 23
click at [175, 116] on input "leo" at bounding box center [241, 111] width 207 height 23
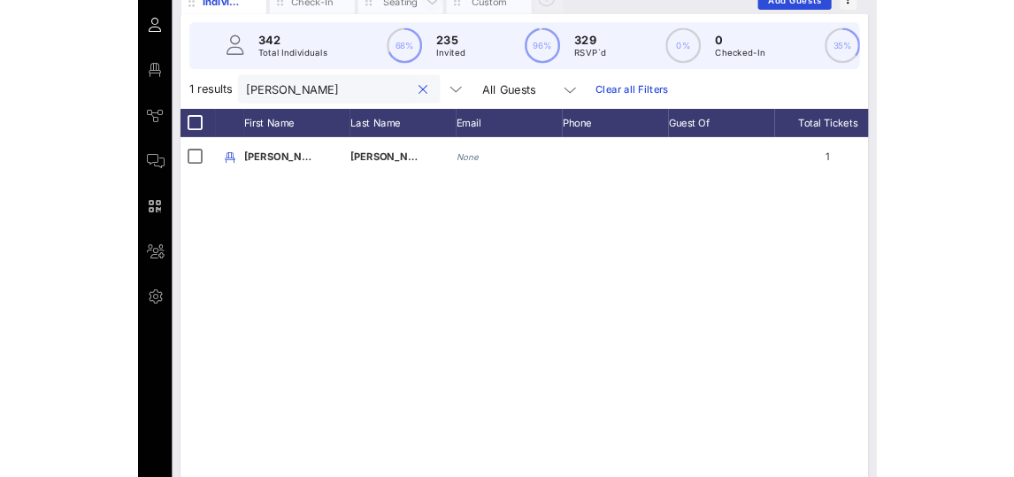
scroll to position [142, 0]
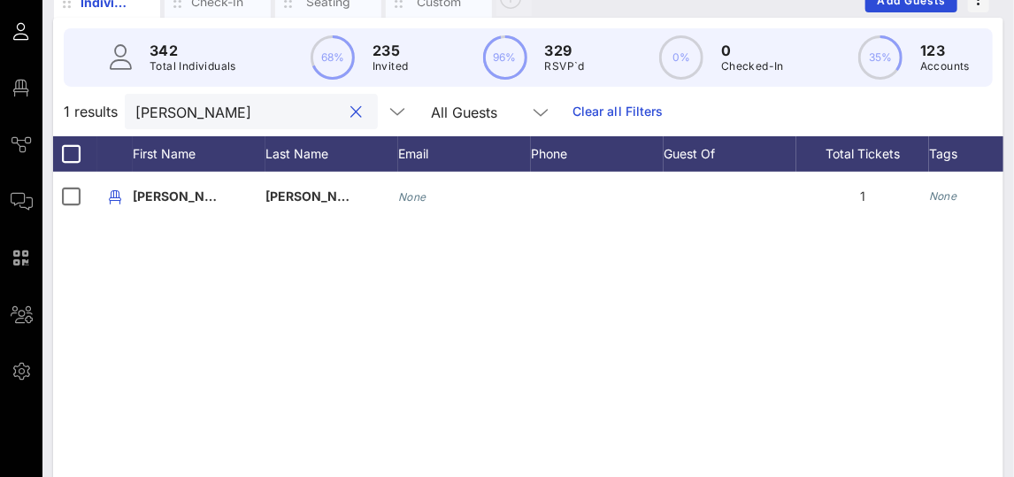
click at [180, 104] on input "jorge" at bounding box center [238, 111] width 207 height 23
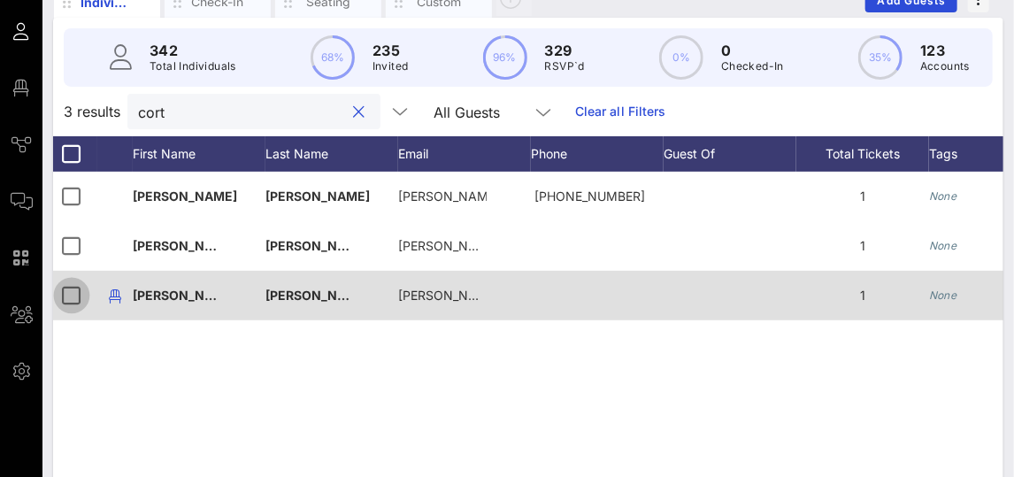
type input "cort"
click at [73, 296] on div at bounding box center [72, 296] width 30 height 30
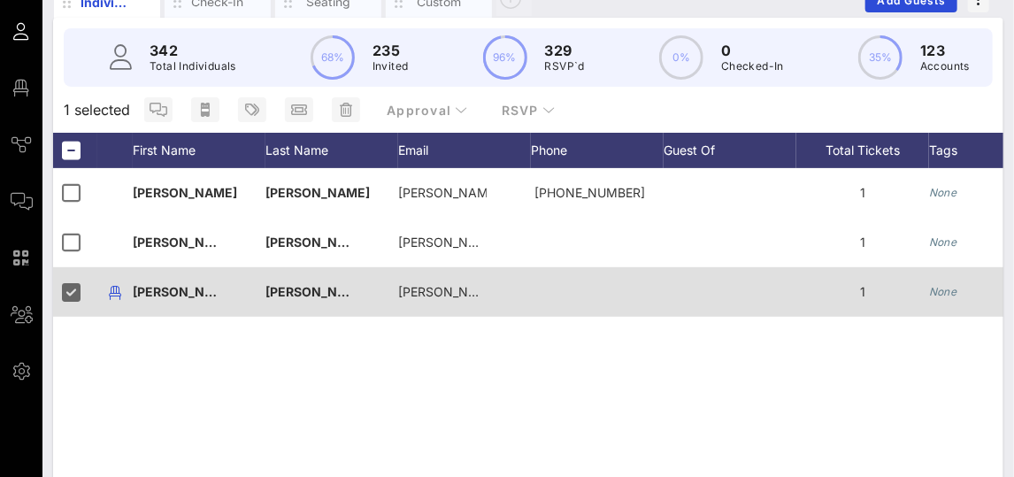
scroll to position [0, 562]
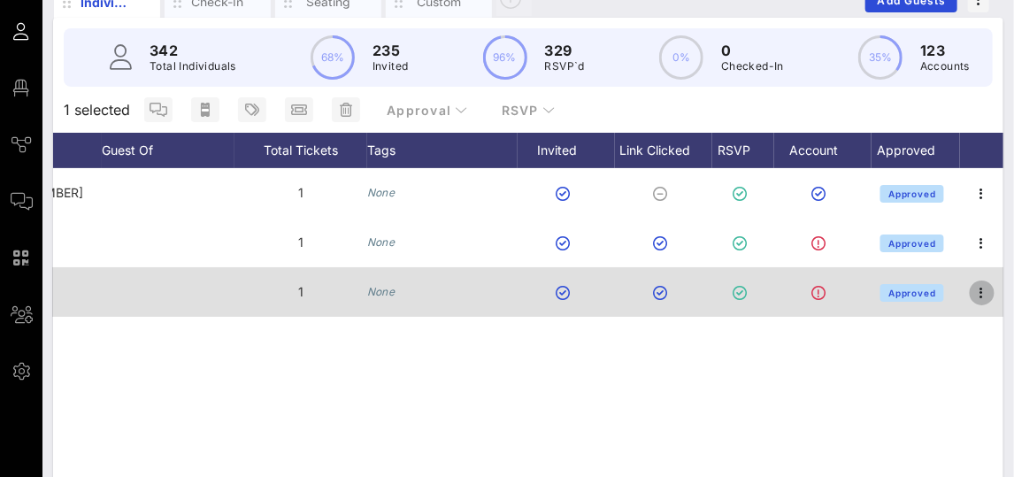
click at [923, 289] on icon "button" at bounding box center [982, 292] width 21 height 21
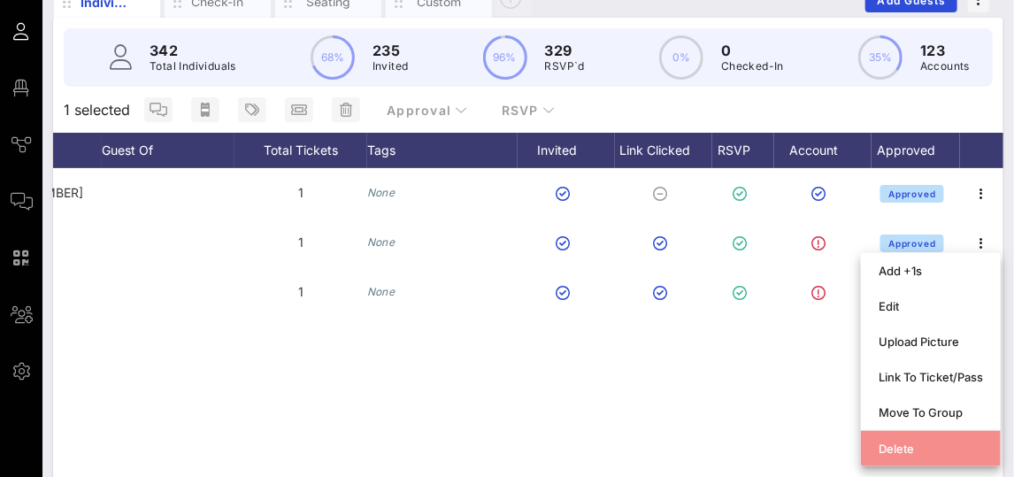
click at [890, 436] on div "Delete" at bounding box center [931, 449] width 104 height 28
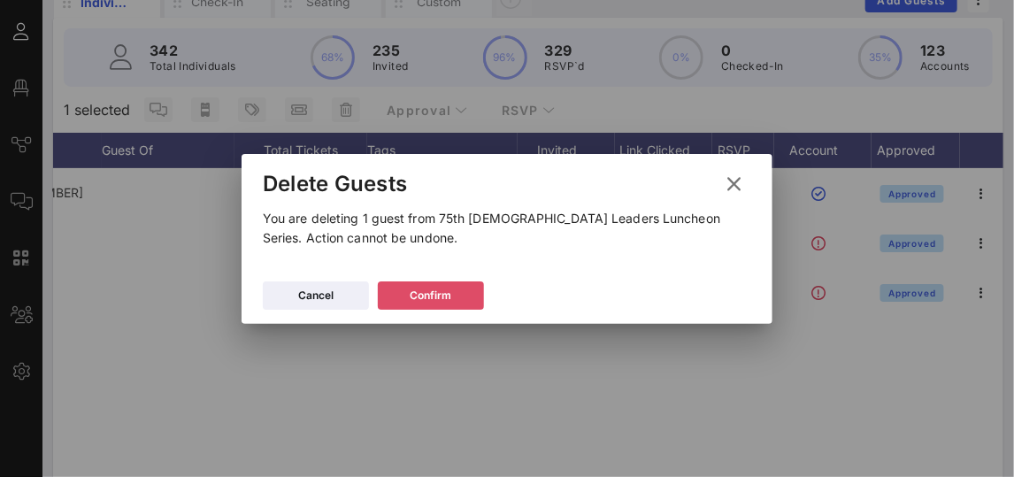
click at [458, 283] on button "Confirm" at bounding box center [431, 295] width 106 height 28
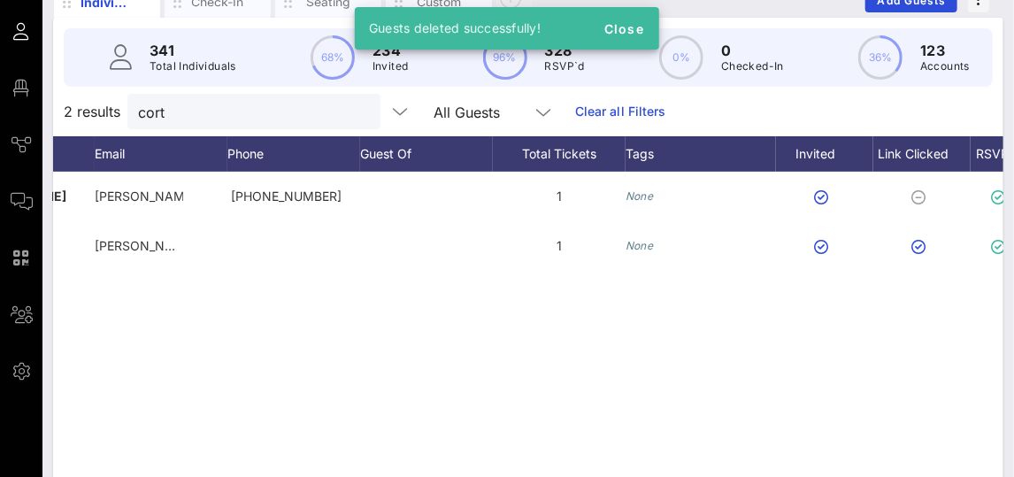
scroll to position [0, 0]
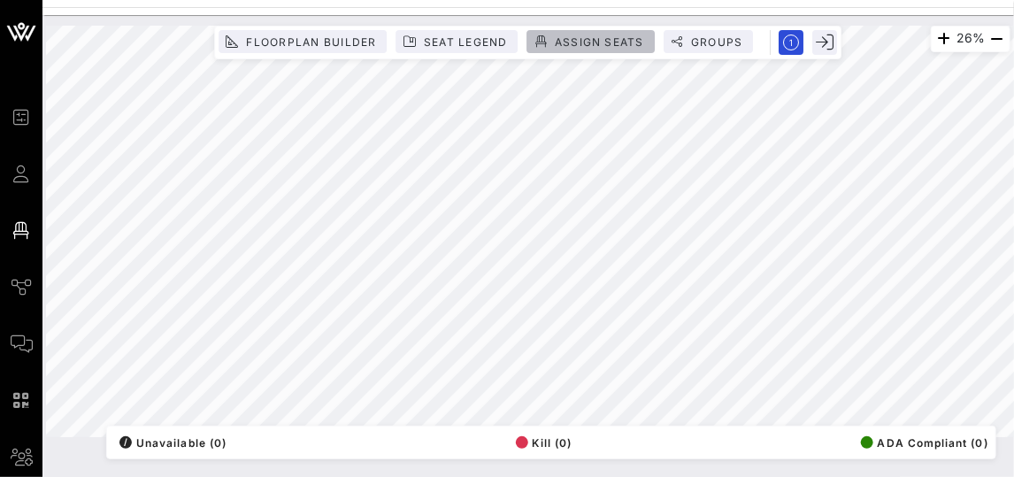
click at [580, 50] on button "Assign Seats" at bounding box center [590, 41] width 127 height 23
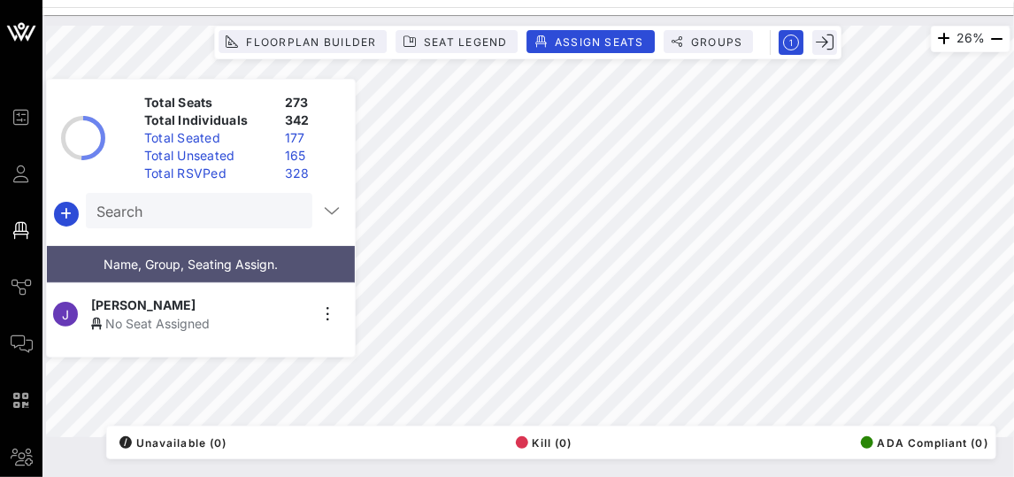
click at [235, 208] on input "Search" at bounding box center [197, 210] width 202 height 23
type input "catarina"
click at [224, 314] on div "No Seat Assigned" at bounding box center [200, 323] width 218 height 19
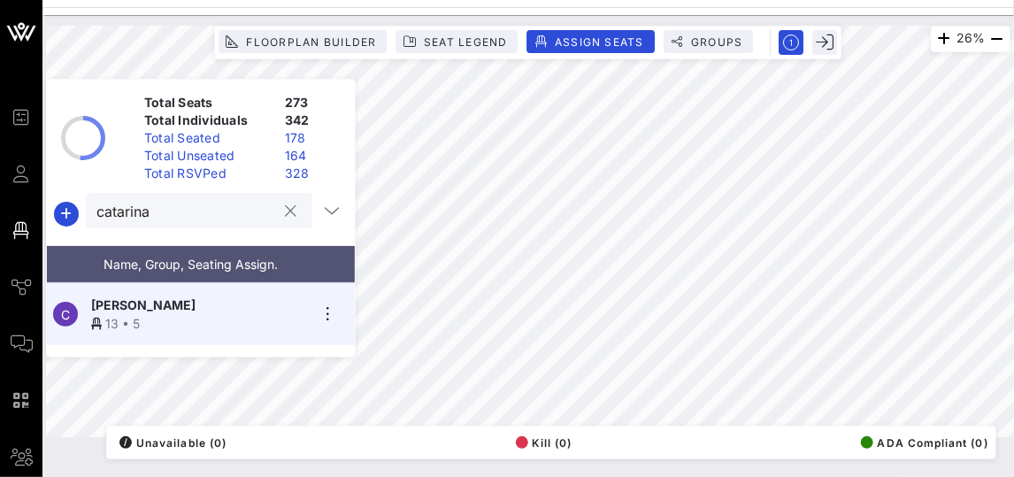
click at [286, 213] on button "clear icon" at bounding box center [292, 212] width 12 height 18
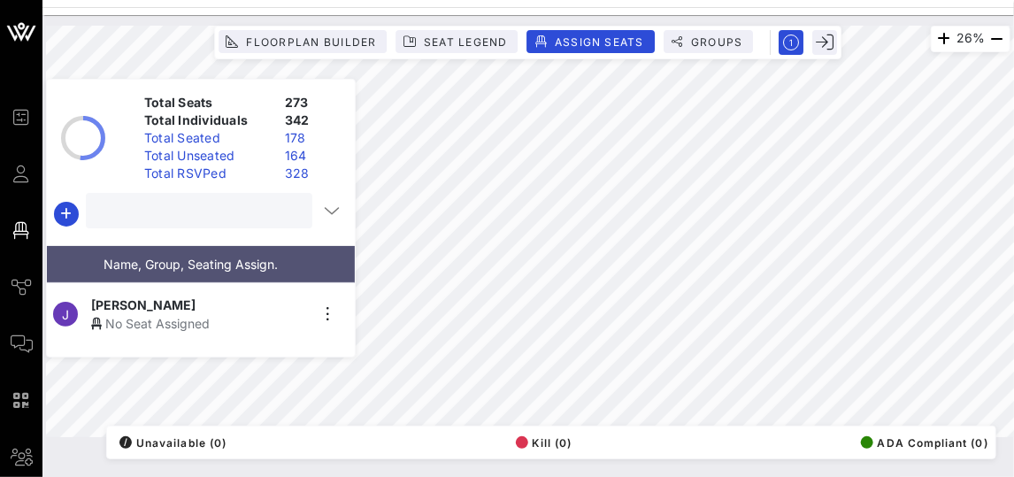
click at [239, 218] on input "text" at bounding box center [197, 210] width 202 height 23
click at [321, 309] on icon "button" at bounding box center [328, 314] width 21 height 21
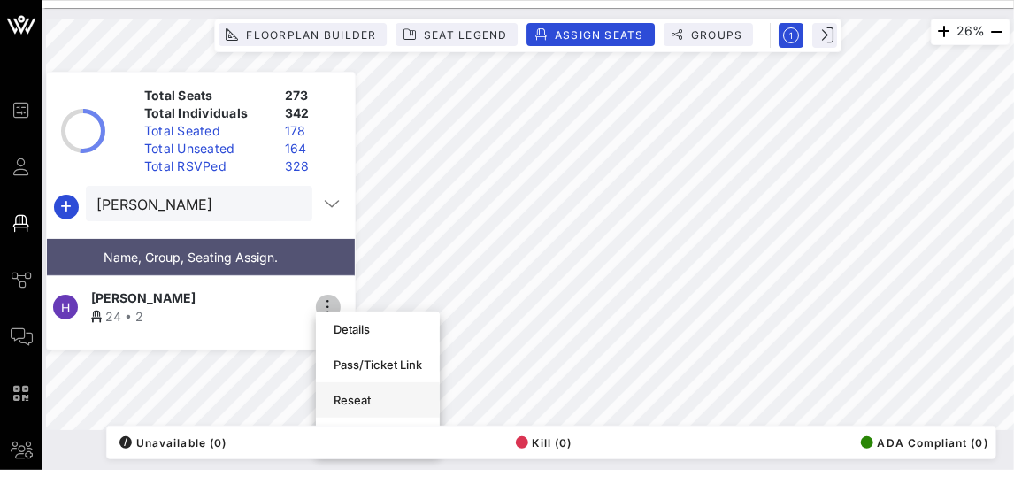
scroll to position [46, 0]
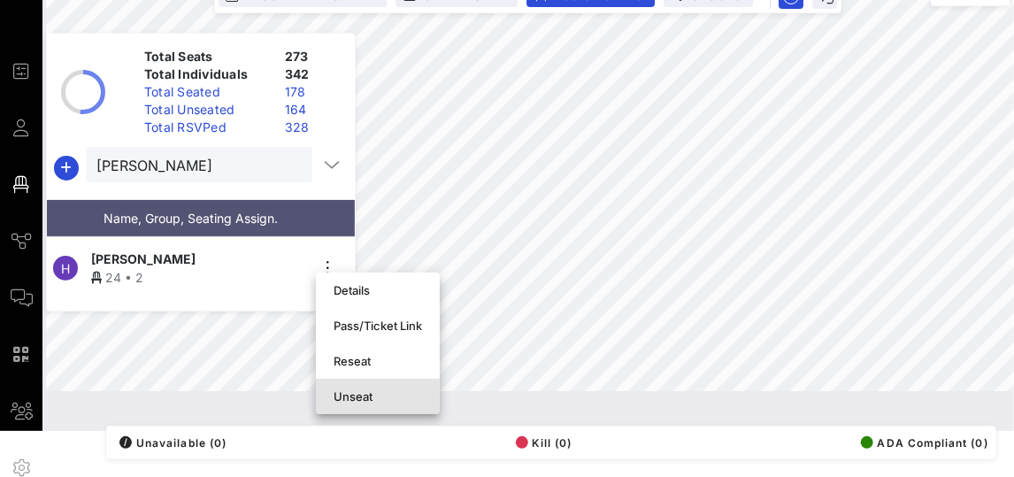
click at [354, 393] on div "Unseat" at bounding box center [378, 396] width 89 height 14
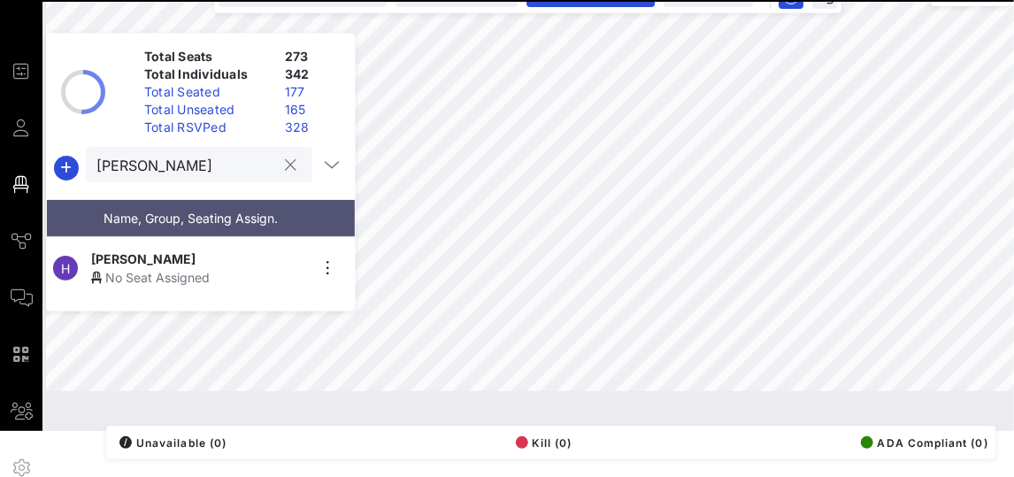
click at [212, 165] on input "hector" at bounding box center [186, 164] width 181 height 23
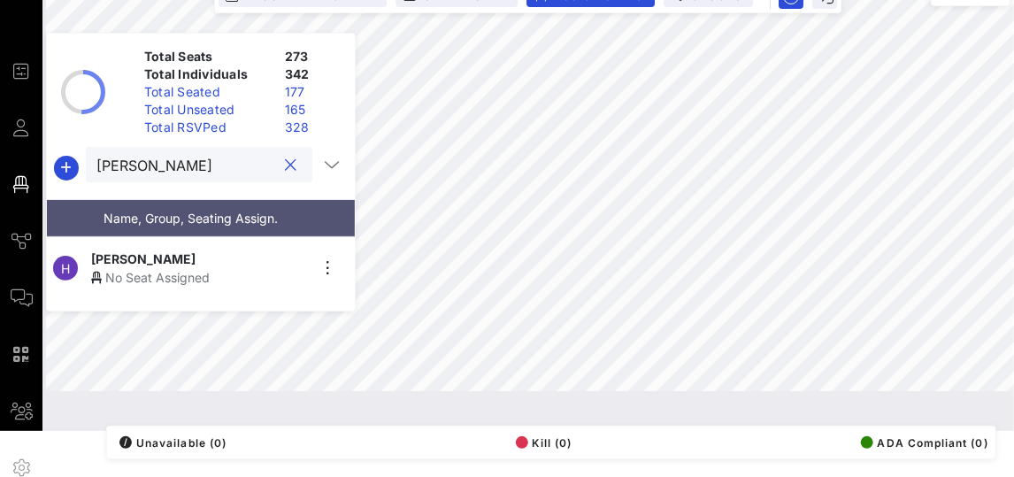
click at [212, 165] on input "hector" at bounding box center [186, 164] width 181 height 23
click at [187, 250] on div "Hector Flores" at bounding box center [200, 259] width 218 height 19
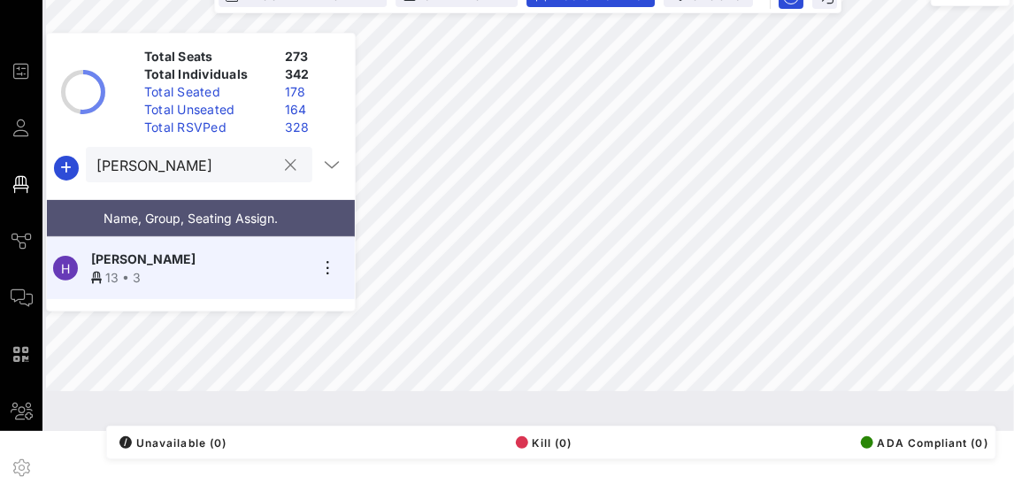
click at [194, 177] on div "hector" at bounding box center [186, 164] width 181 height 35
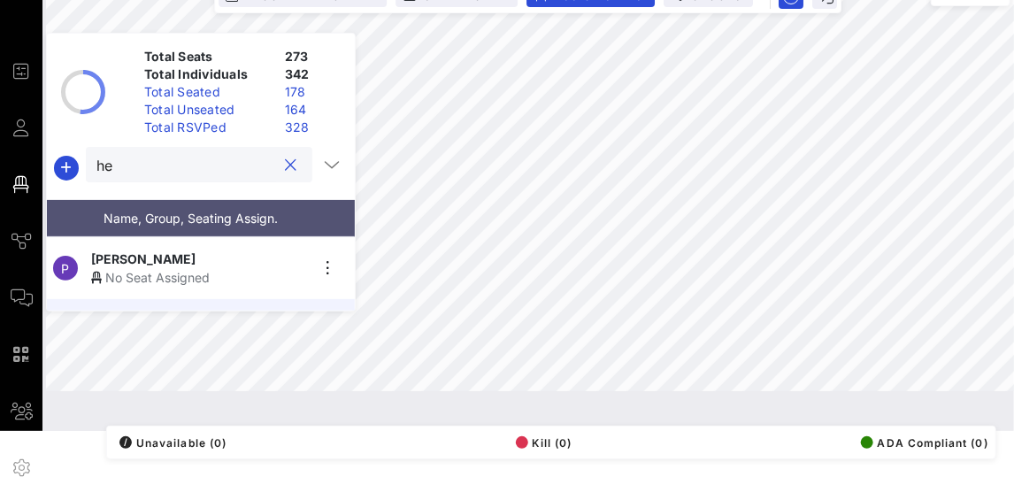
type input "h"
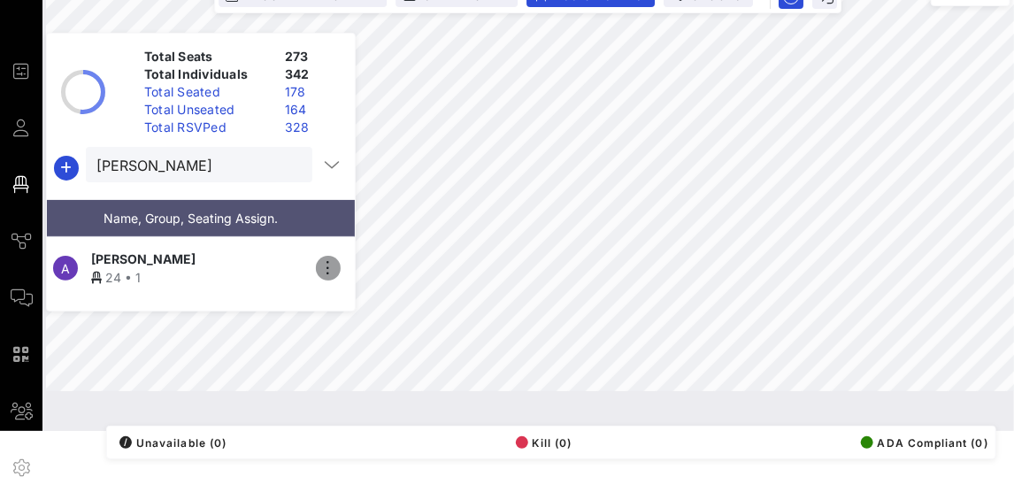
click at [324, 261] on icon "button" at bounding box center [328, 268] width 21 height 21
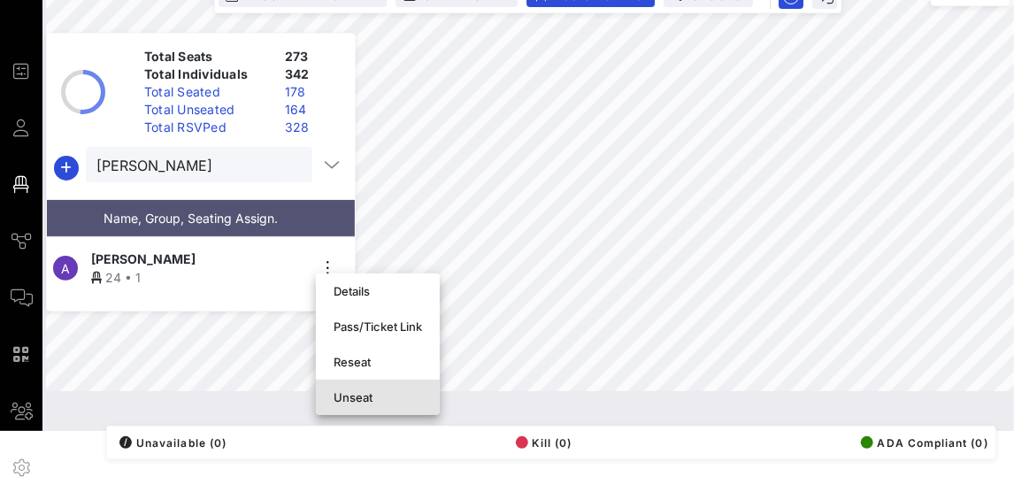
click at [348, 393] on div "Unseat" at bounding box center [378, 397] width 89 height 14
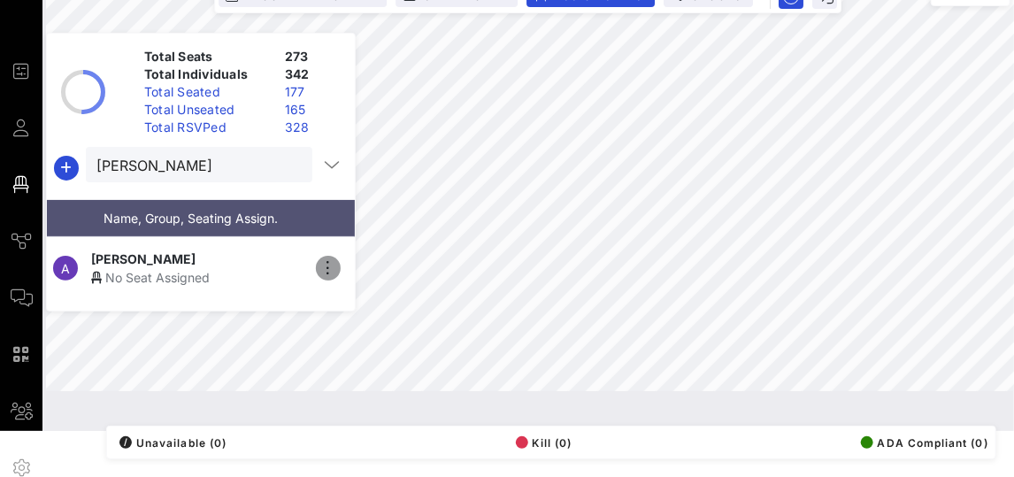
click at [329, 258] on icon "button" at bounding box center [328, 268] width 21 height 21
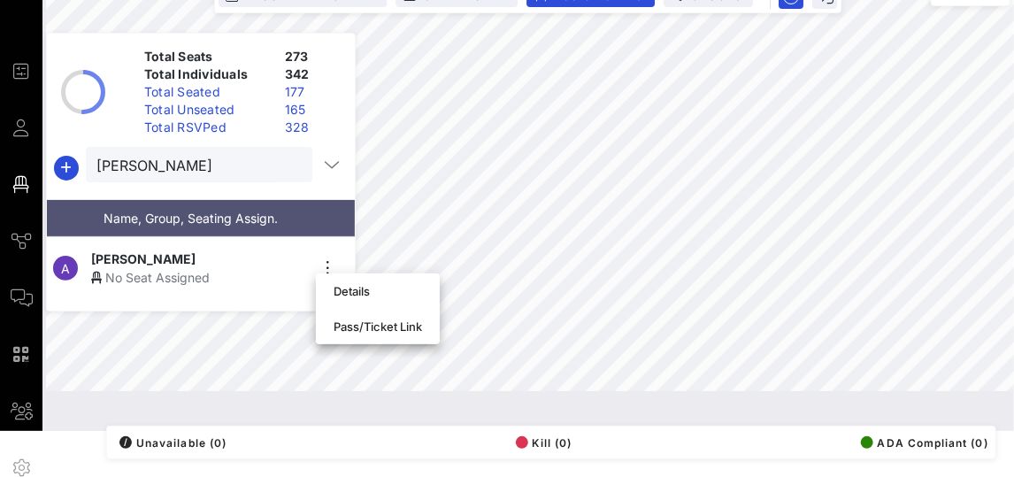
click at [273, 250] on div "Adriana Salazar" at bounding box center [200, 259] width 218 height 19
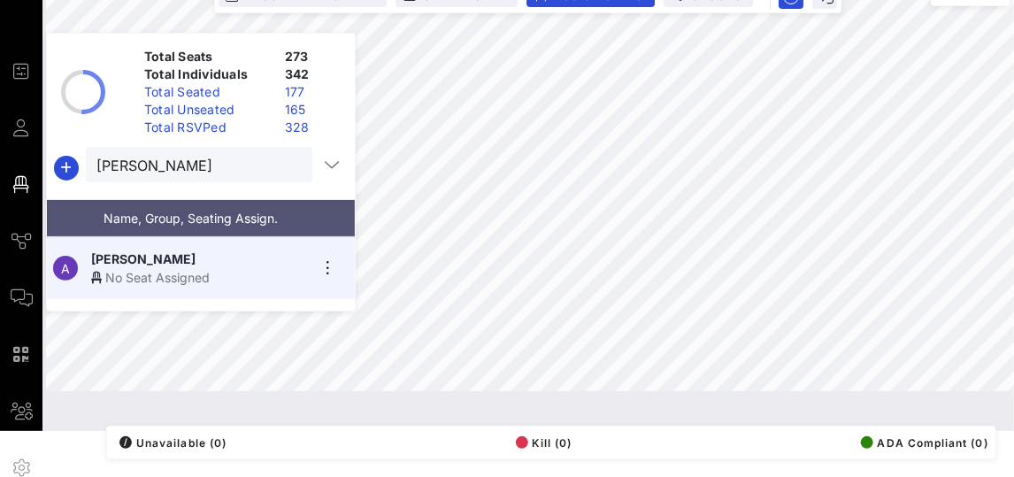
click at [221, 257] on div "Adriana Salazar" at bounding box center [200, 259] width 218 height 19
click at [250, 166] on input "adriana" at bounding box center [186, 164] width 181 height 23
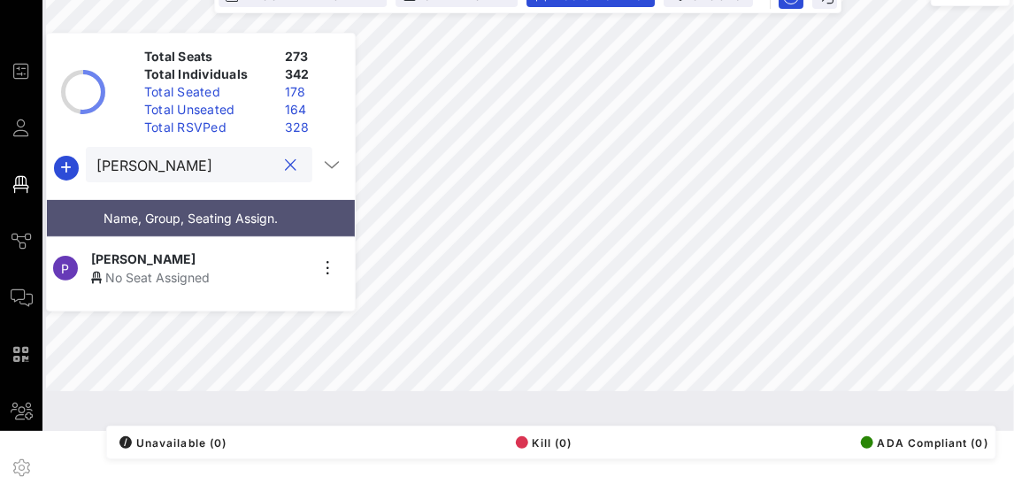
type input "penny"
click at [230, 252] on div "Penny Morales Shaw" at bounding box center [200, 259] width 218 height 19
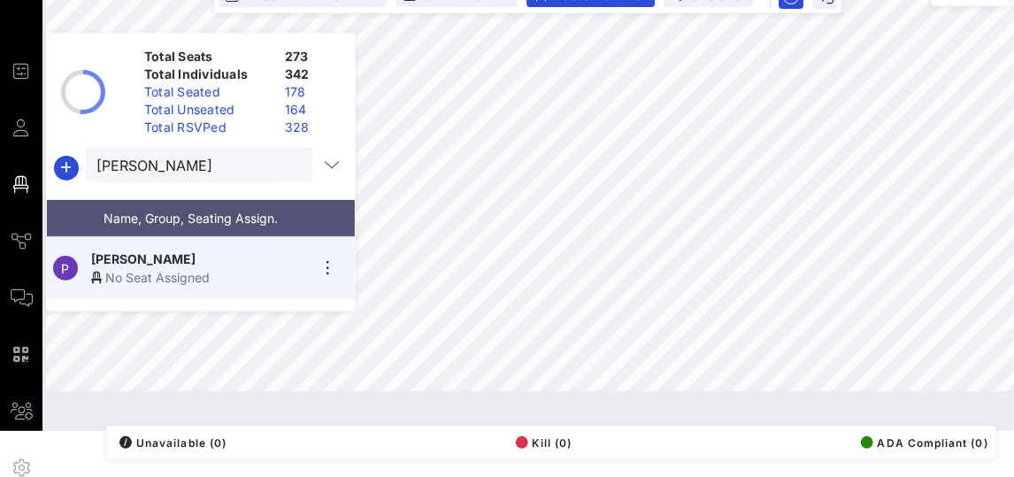
click at [243, 257] on div "Penny Morales Shaw" at bounding box center [200, 259] width 218 height 19
click at [289, 160] on button "clear icon" at bounding box center [292, 166] width 12 height 18
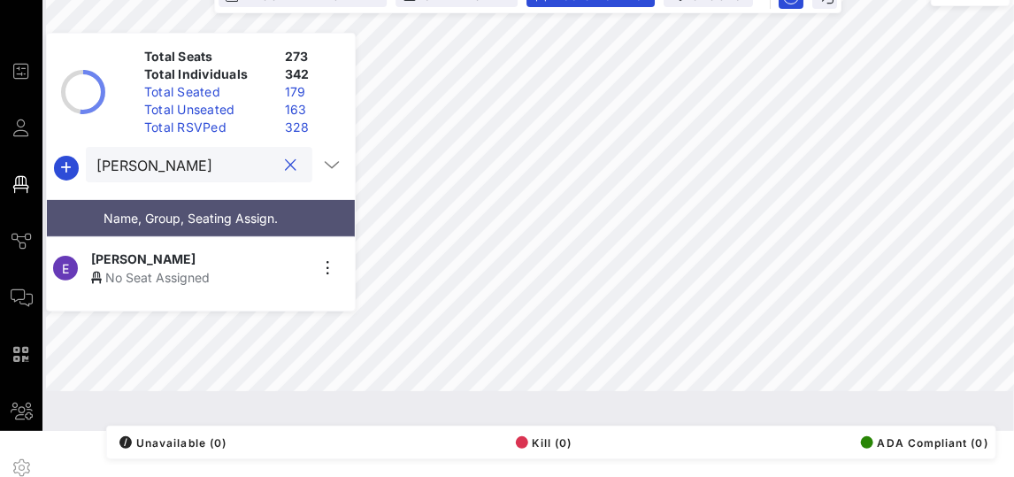
click at [155, 258] on span "Esther Castillo" at bounding box center [143, 259] width 104 height 19
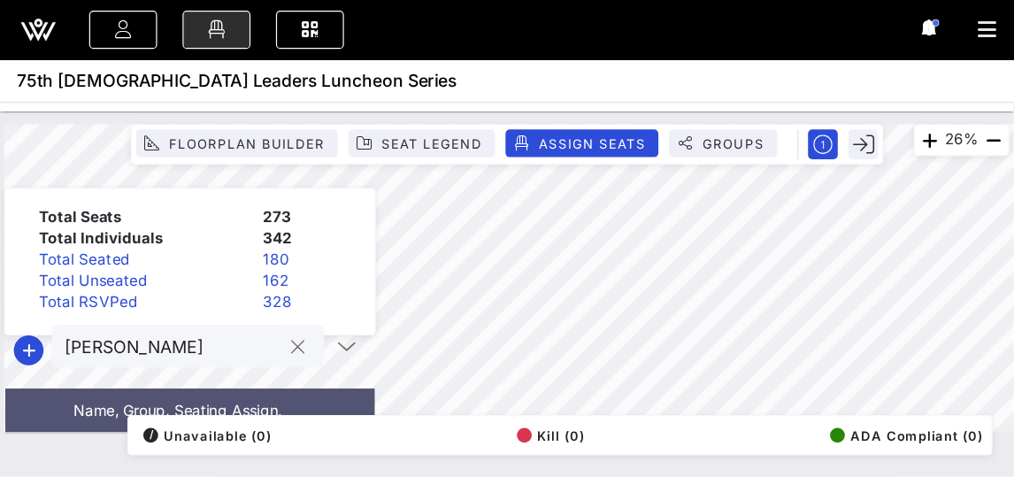
scroll to position [0, 0]
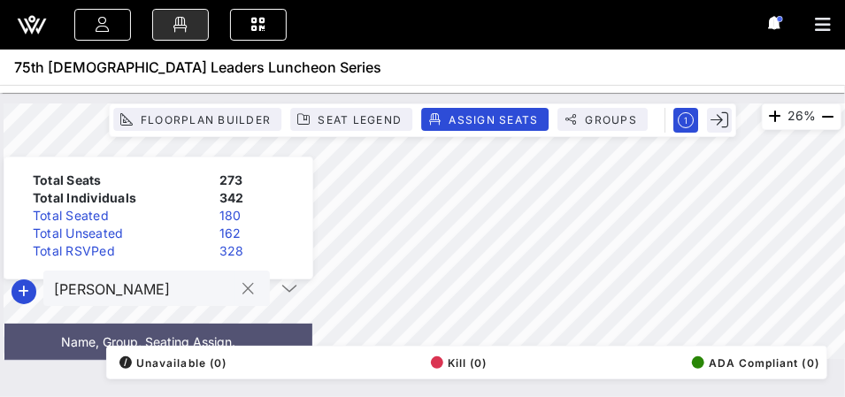
click at [127, 292] on input "esther" at bounding box center [144, 288] width 181 height 23
click at [126, 292] on input "esther" at bounding box center [144, 288] width 181 height 23
type input "[PERSON_NAME]"
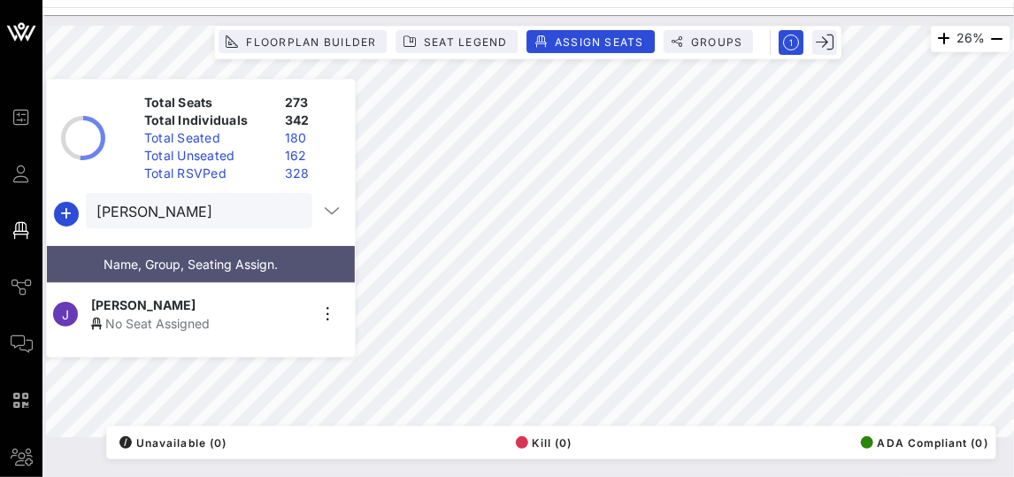
click at [217, 296] on div "Jose Carrillo" at bounding box center [200, 305] width 218 height 19
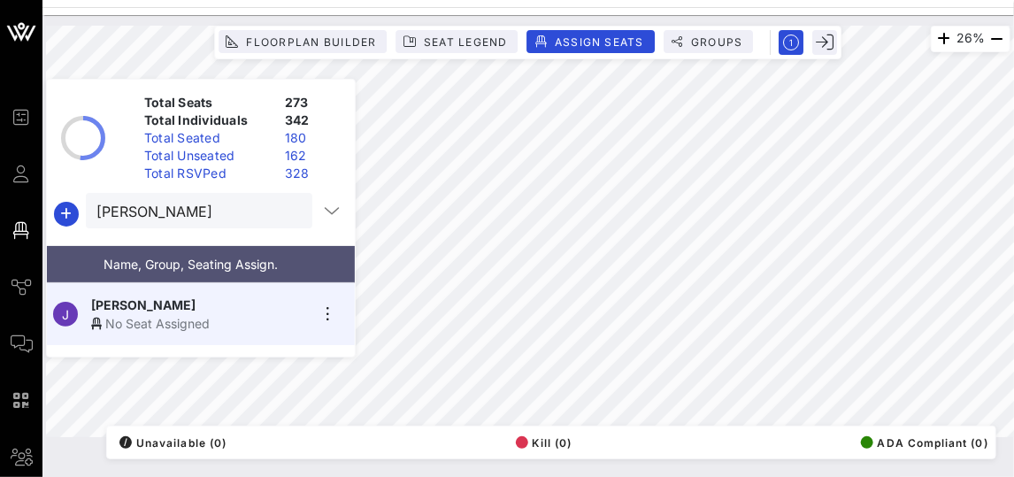
click at [158, 314] on div "No Seat Assigned" at bounding box center [200, 323] width 218 height 19
click at [289, 213] on button "clear icon" at bounding box center [292, 212] width 12 height 18
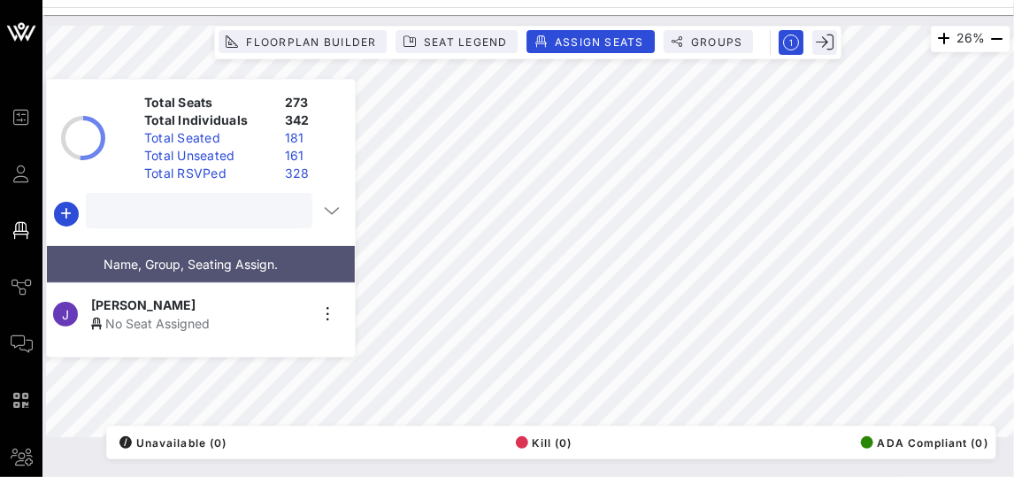
click at [202, 215] on input "text" at bounding box center [197, 210] width 202 height 23
type input "[PERSON_NAME]"
click at [329, 304] on icon "button" at bounding box center [328, 314] width 21 height 21
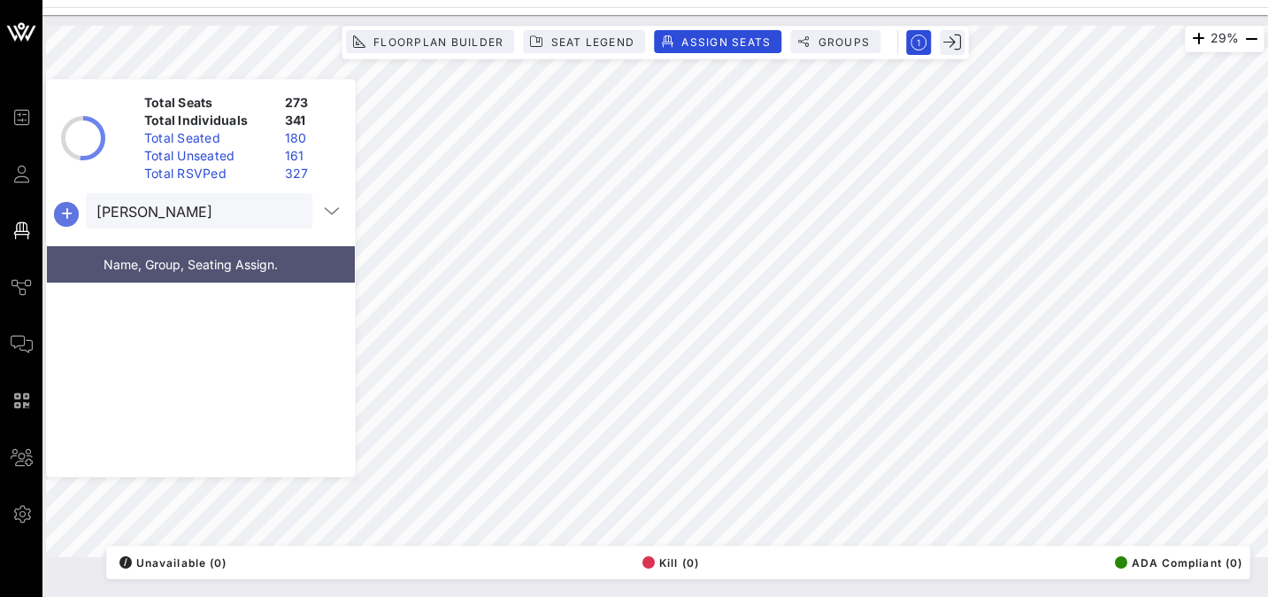
click at [65, 212] on icon "button" at bounding box center [66, 214] width 21 height 21
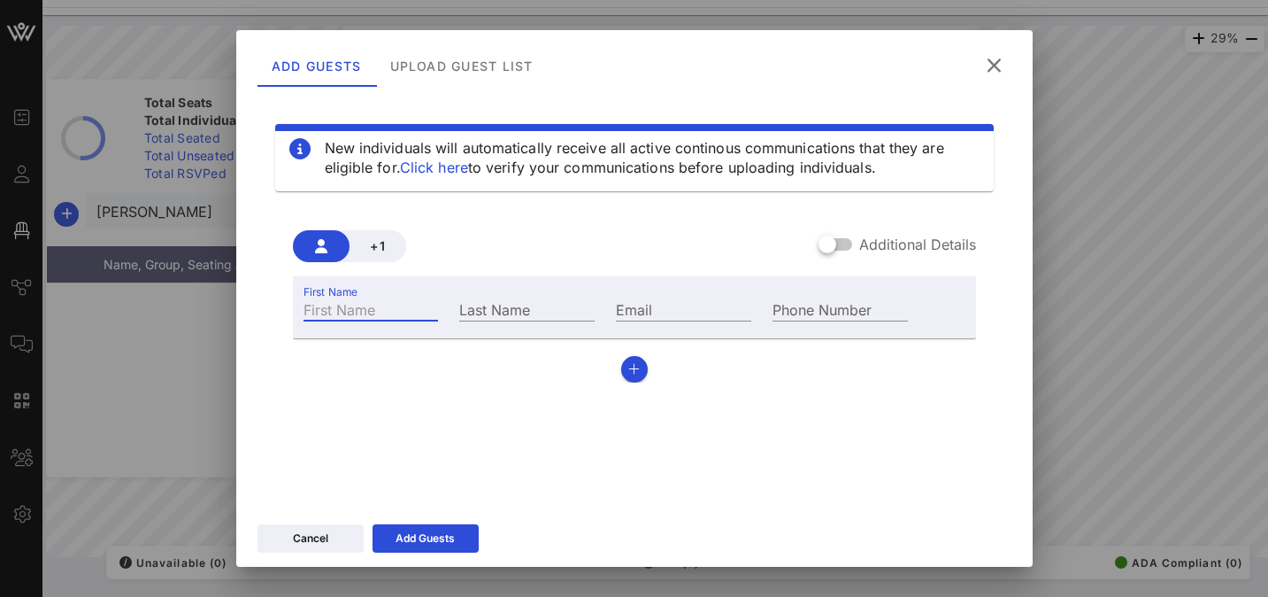
click at [349, 317] on input "First Name" at bounding box center [371, 308] width 135 height 23
type input "Colleen"
type input "Pate"
click at [639, 310] on div "Email" at bounding box center [683, 308] width 135 height 23
paste input "colleen.pate@austintexas.gov>"
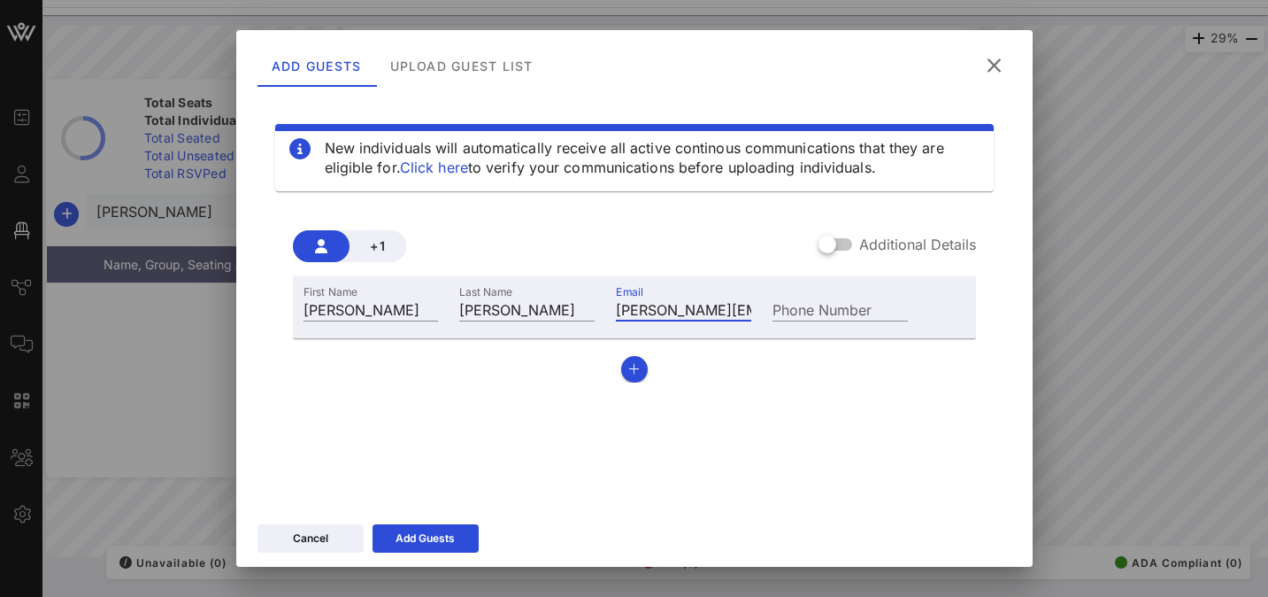
click at [471, 409] on div "New individuals will automatically receive all active continous communications …" at bounding box center [635, 308] width 754 height 425
click at [700, 303] on input "colleen.pate@austintexas.gov>" at bounding box center [683, 308] width 135 height 23
drag, startPoint x: 700, startPoint y: 304, endPoint x: 790, endPoint y: 295, distance: 90.7
click at [813, 301] on div "First Name Colleen Last Name Pate Email colleen.pate@austintexas.gov> Phone Num…" at bounding box center [606, 307] width 627 height 48
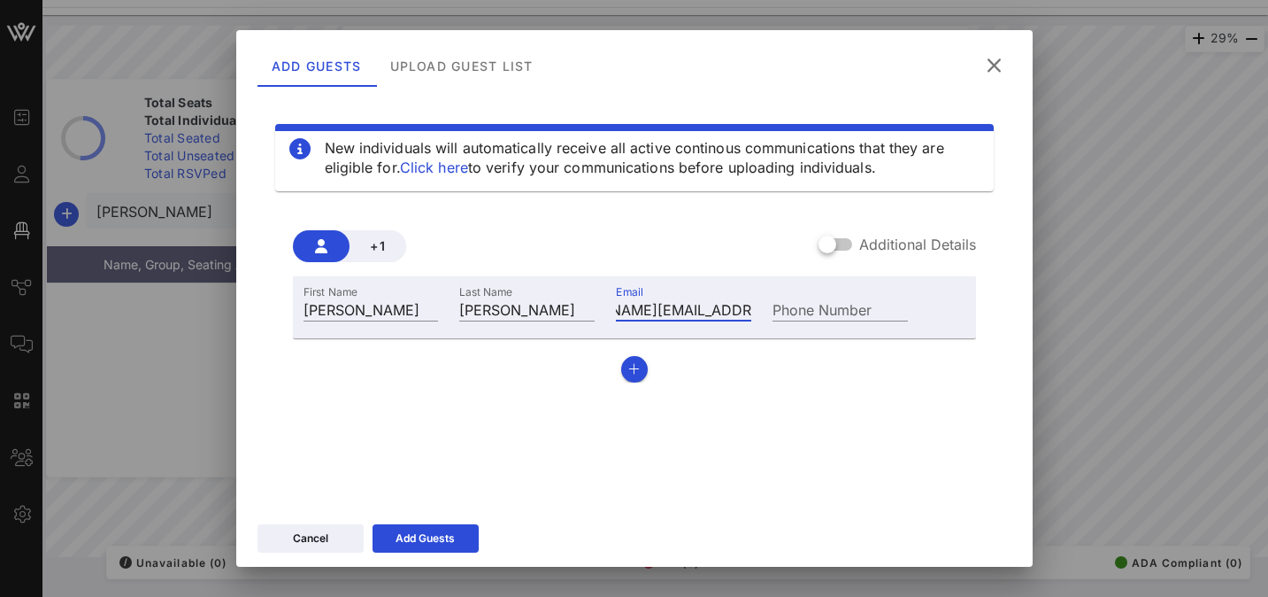
click at [740, 310] on input "colleen.pate@austintexas.gov>" at bounding box center [683, 308] width 135 height 23
type input "colleen.pate@austintexas.gov"
click at [532, 373] on div "First Name Colleen Last Name Pate Email colleen.pate@austintexas.gov Phone Numb…" at bounding box center [634, 329] width 683 height 106
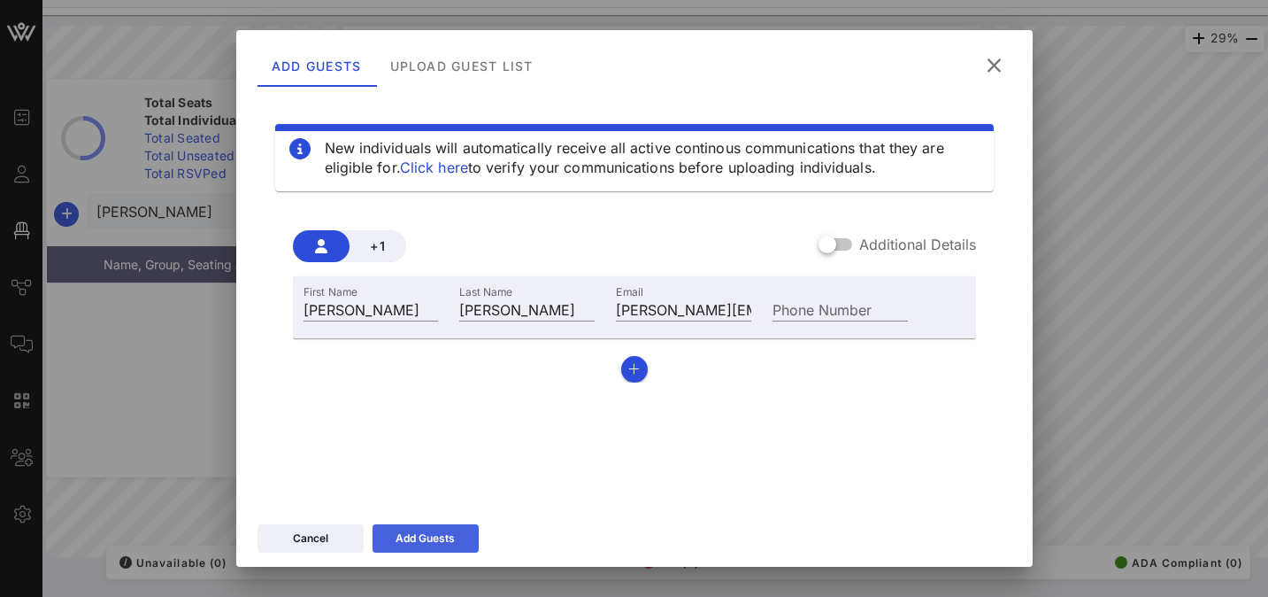
click at [413, 476] on div "Add Guests" at bounding box center [425, 538] width 59 height 18
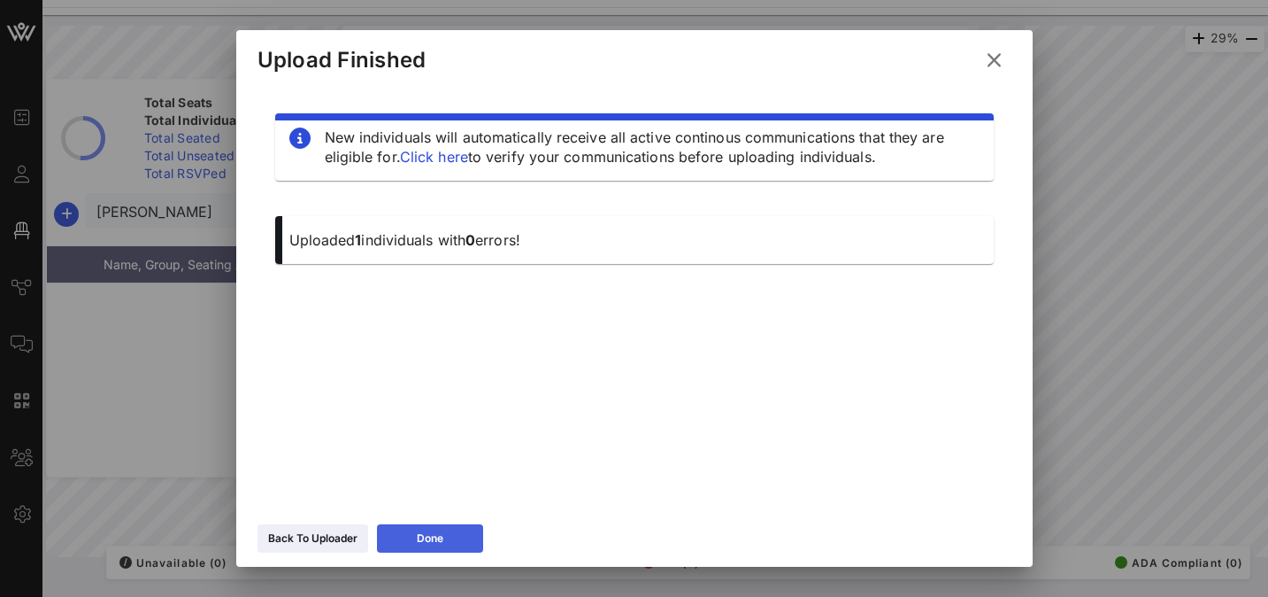
click at [414, 476] on button "Done" at bounding box center [430, 538] width 106 height 28
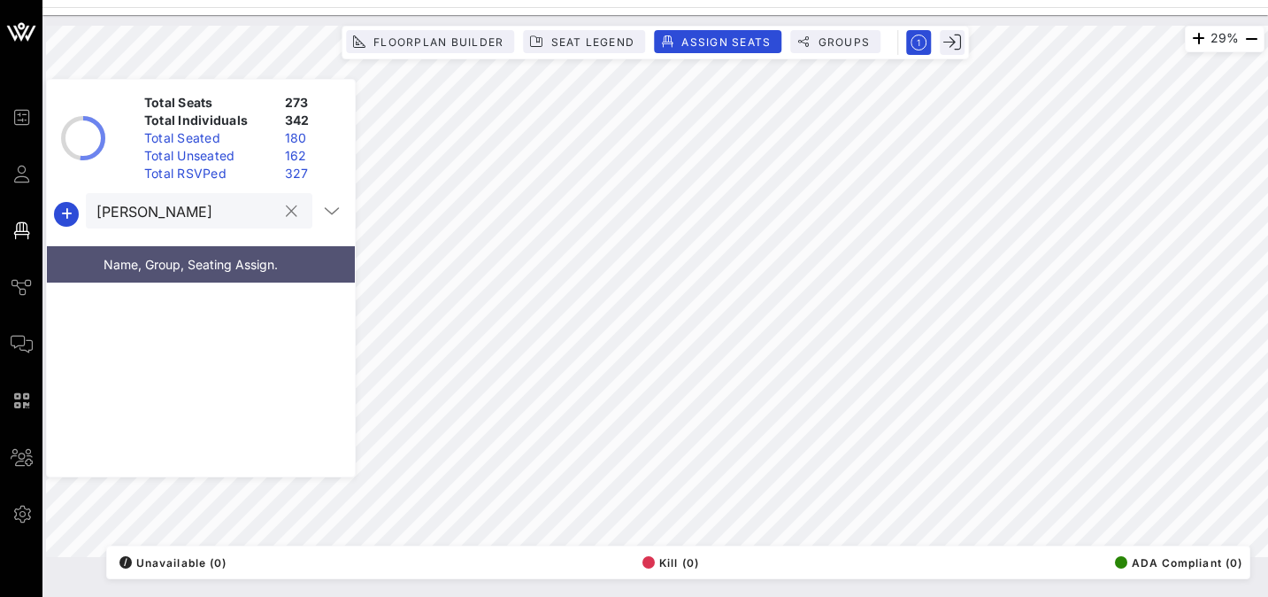
click at [138, 206] on input "[PERSON_NAME]" at bounding box center [186, 210] width 181 height 23
type input "[PERSON_NAME]"
click at [148, 304] on span "Colleen Pate" at bounding box center [143, 305] width 104 height 19
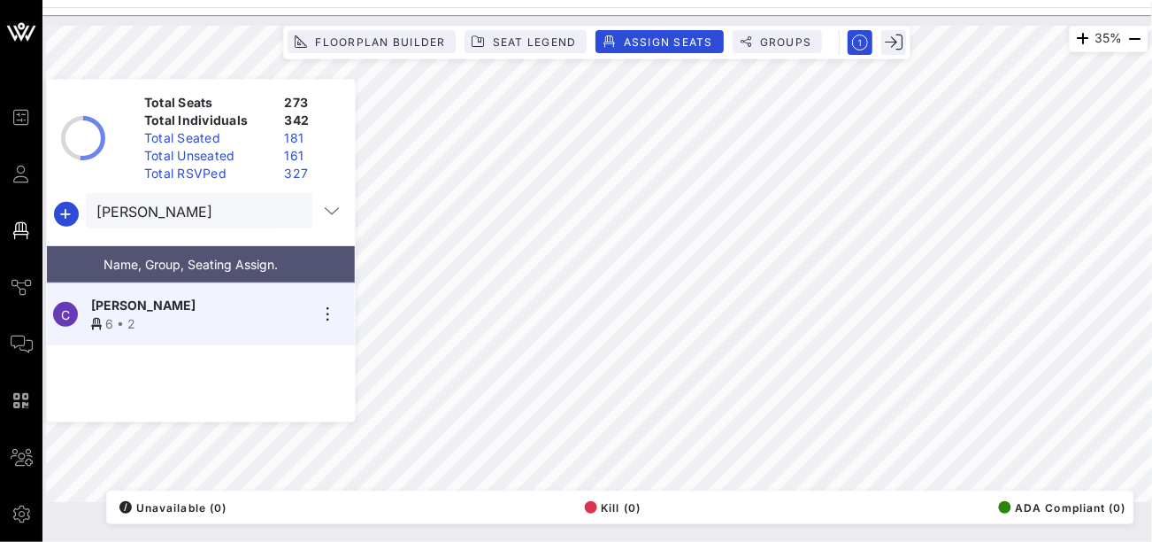
click at [286, 214] on button "clear icon" at bounding box center [292, 212] width 12 height 18
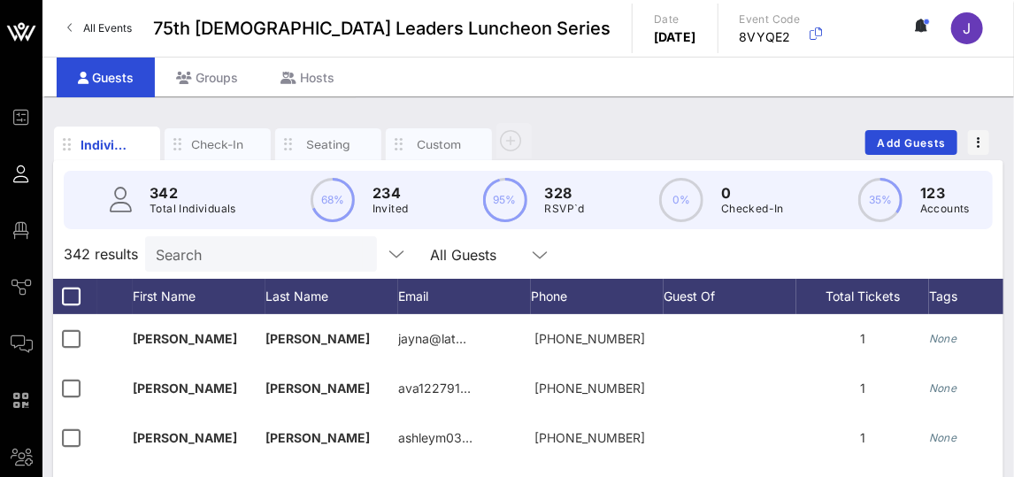
click at [163, 243] on input "Search" at bounding box center [259, 254] width 207 height 23
click at [167, 249] on input "text" at bounding box center [259, 254] width 207 height 23
type input "c"
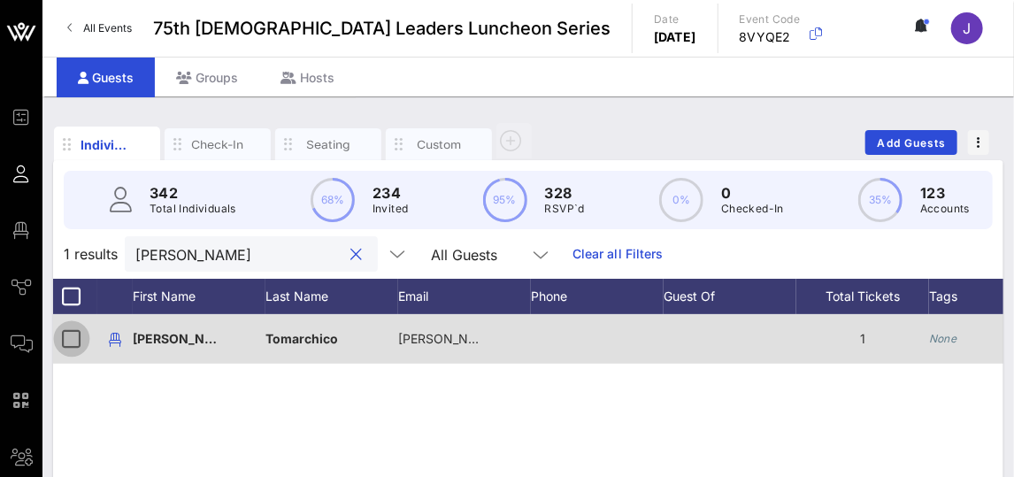
type input "[PERSON_NAME]"
click at [79, 343] on div at bounding box center [72, 339] width 30 height 30
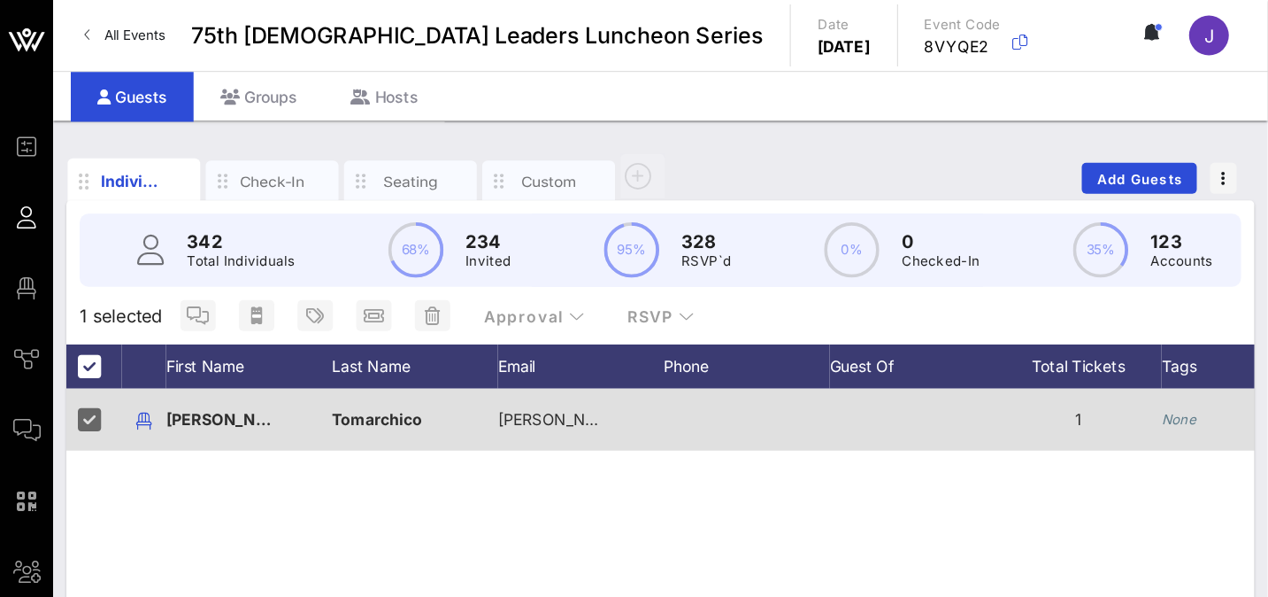
scroll to position [0, 562]
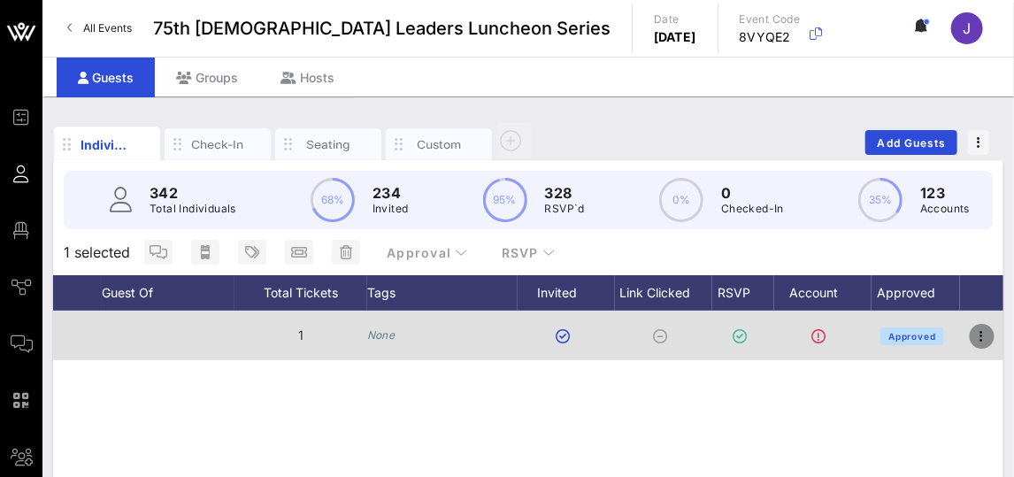
click at [974, 340] on icon "button" at bounding box center [982, 336] width 21 height 21
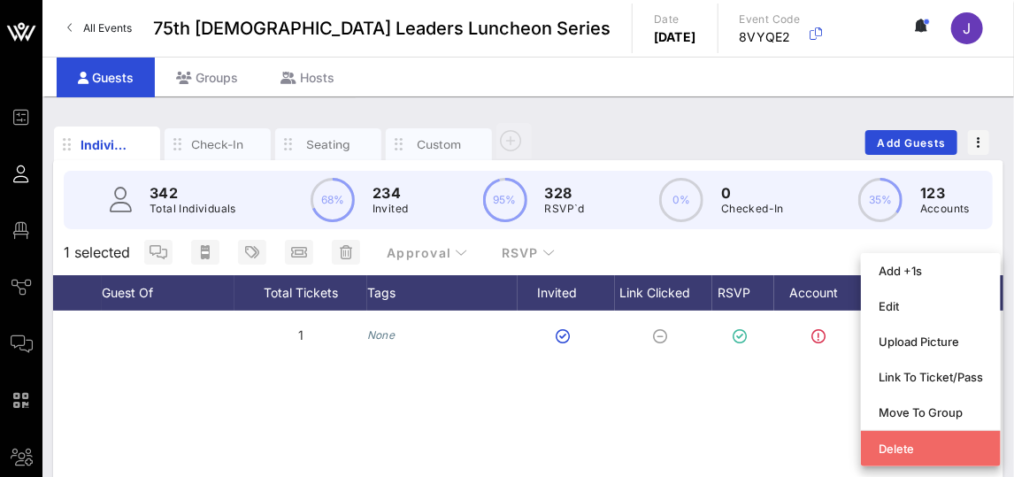
click at [928, 446] on div "Delete" at bounding box center [931, 449] width 104 height 14
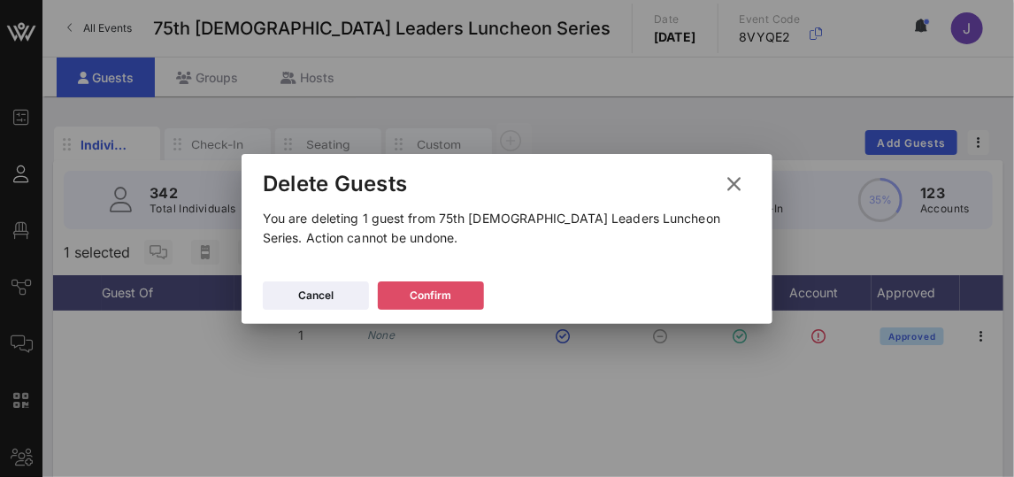
click at [442, 294] on div "Confirm" at bounding box center [432, 296] width 42 height 18
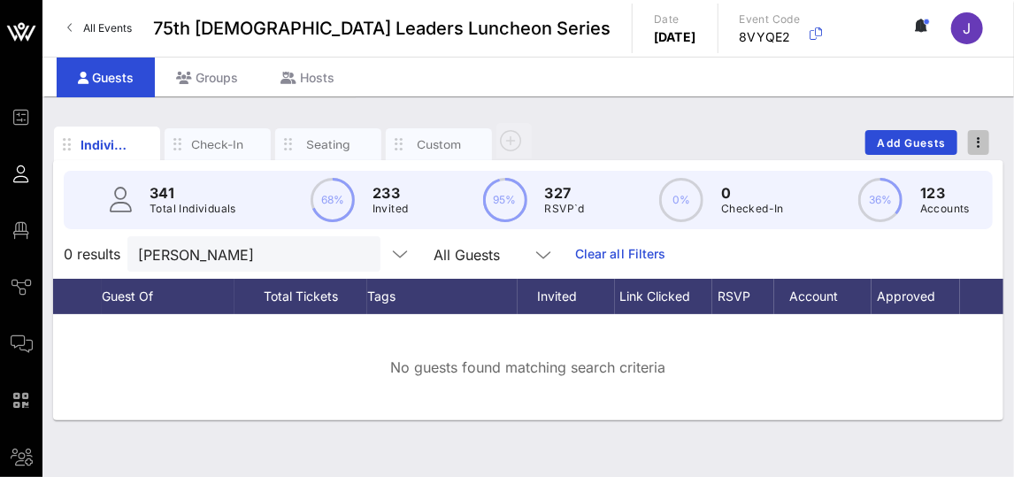
click at [979, 135] on button "button" at bounding box center [978, 142] width 21 height 25
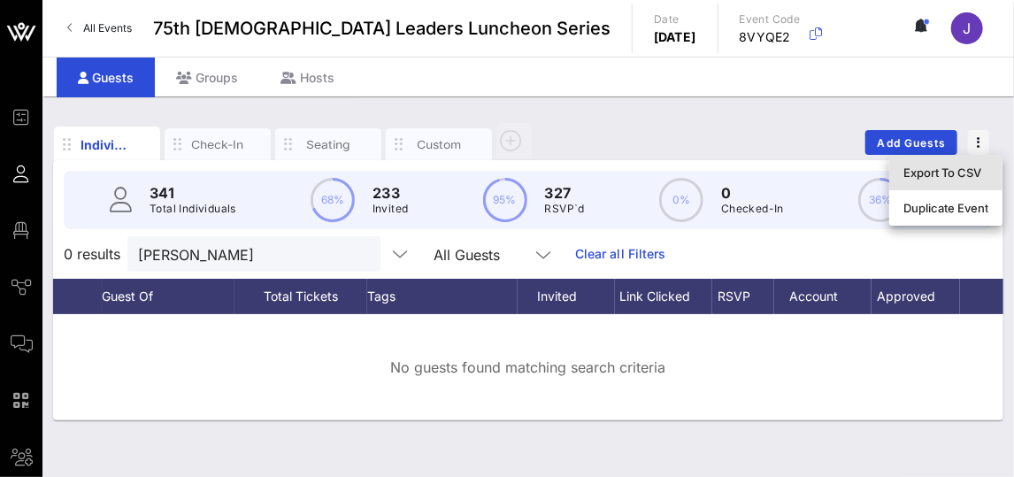
click at [950, 181] on div "Export To CSV" at bounding box center [946, 172] width 85 height 28
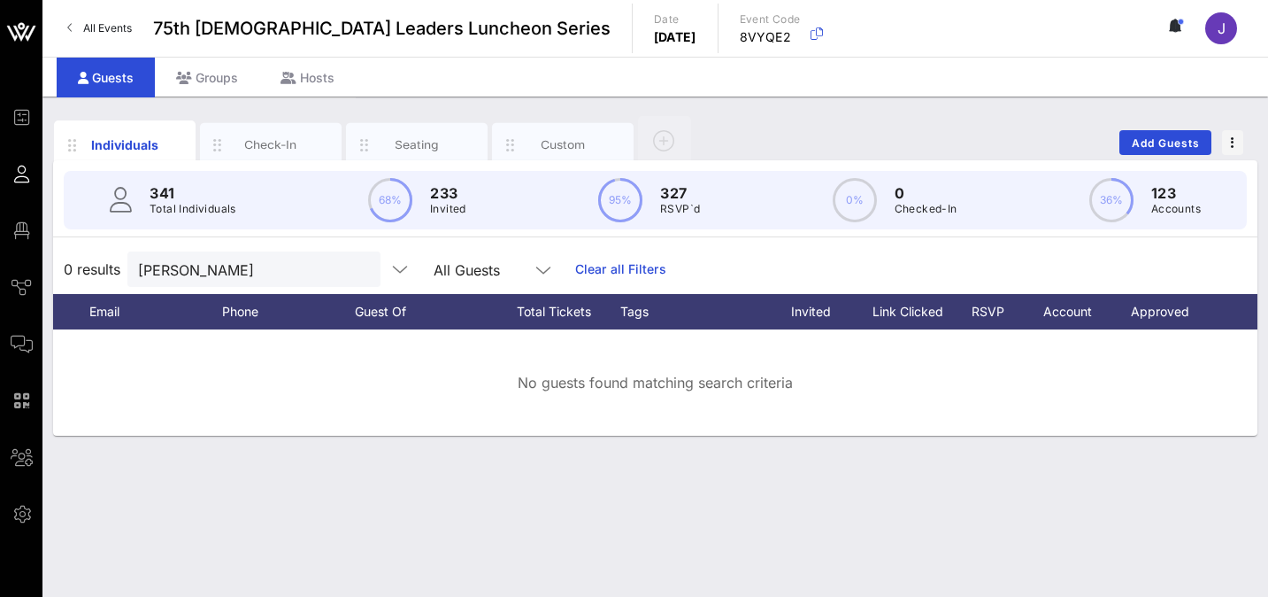
scroll to position [0, 360]
click at [1013, 153] on button "button" at bounding box center [1232, 142] width 21 height 25
click at [1013, 144] on span "button" at bounding box center [1232, 142] width 21 height 12
click at [1013, 145] on span "button" at bounding box center [1232, 142] width 21 height 12
click at [1013, 173] on div "Export To CSV" at bounding box center [1200, 173] width 85 height 14
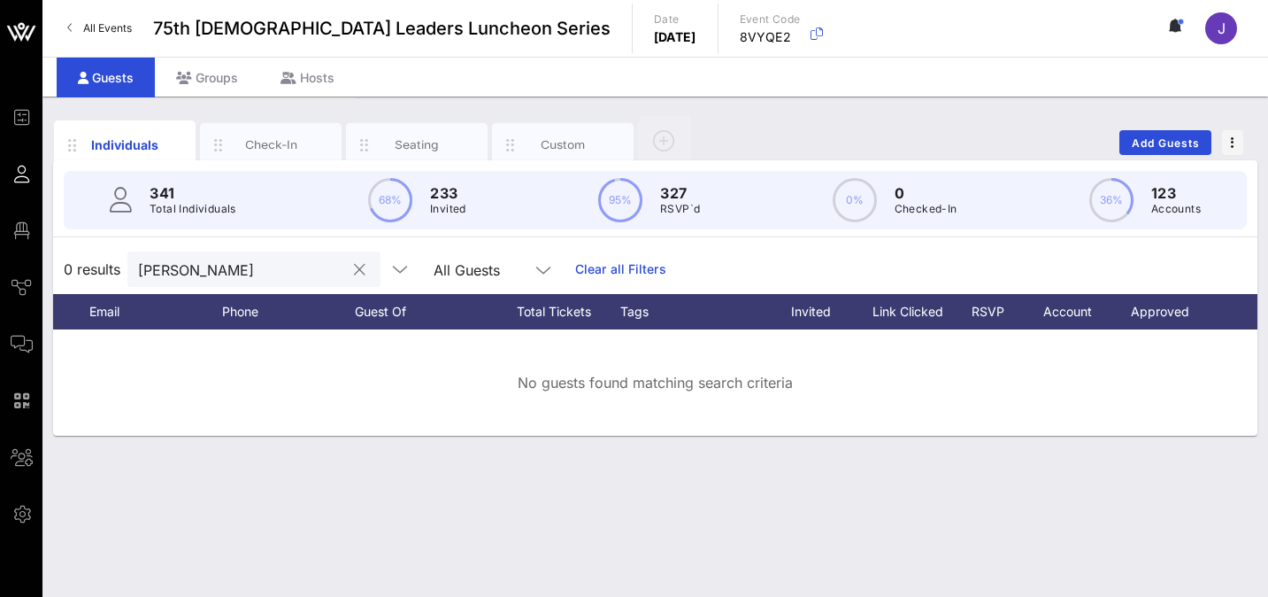
click at [199, 261] on input "[PERSON_NAME]" at bounding box center [241, 269] width 207 height 23
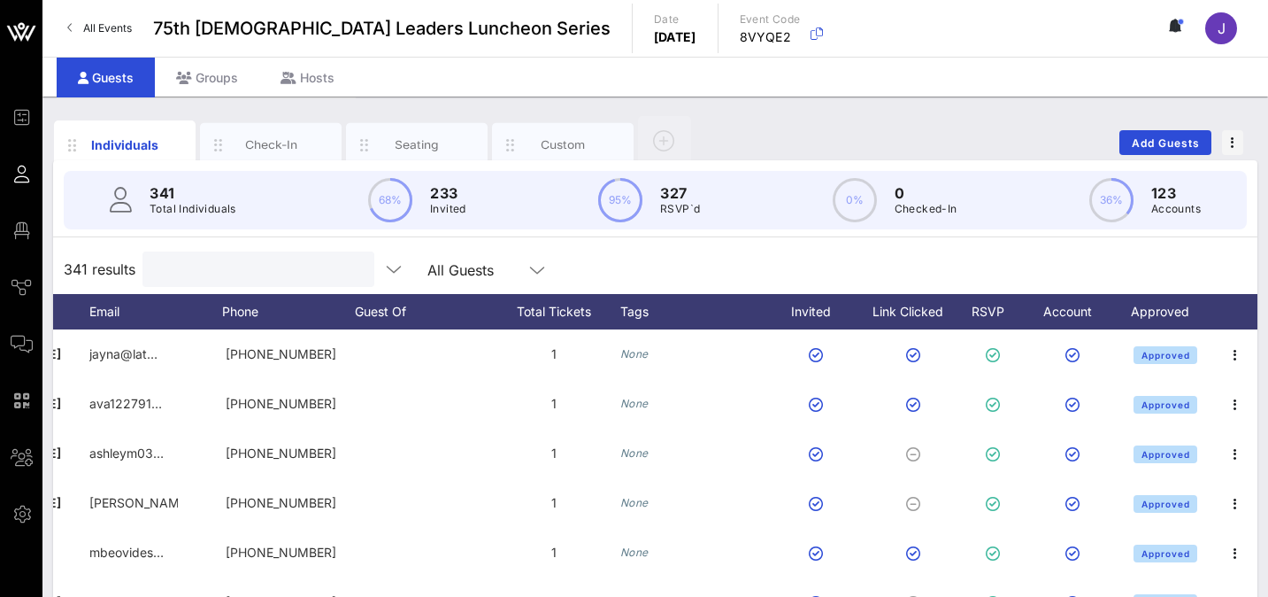
click at [277, 266] on input "text" at bounding box center [256, 269] width 207 height 23
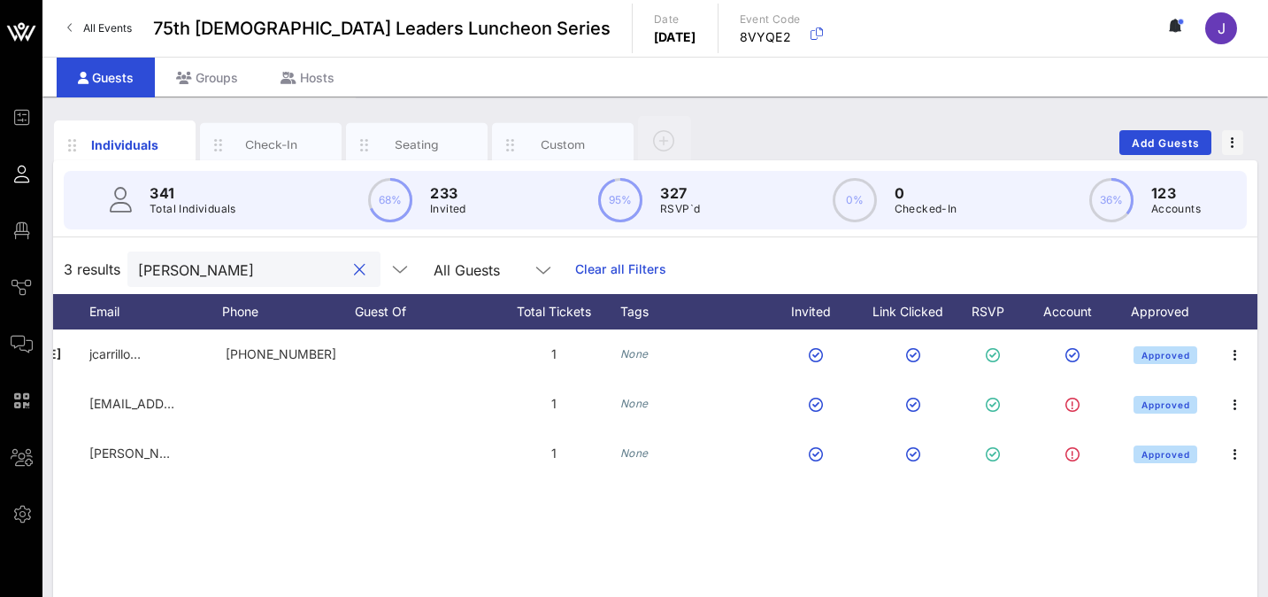
type input "[PERSON_NAME]"
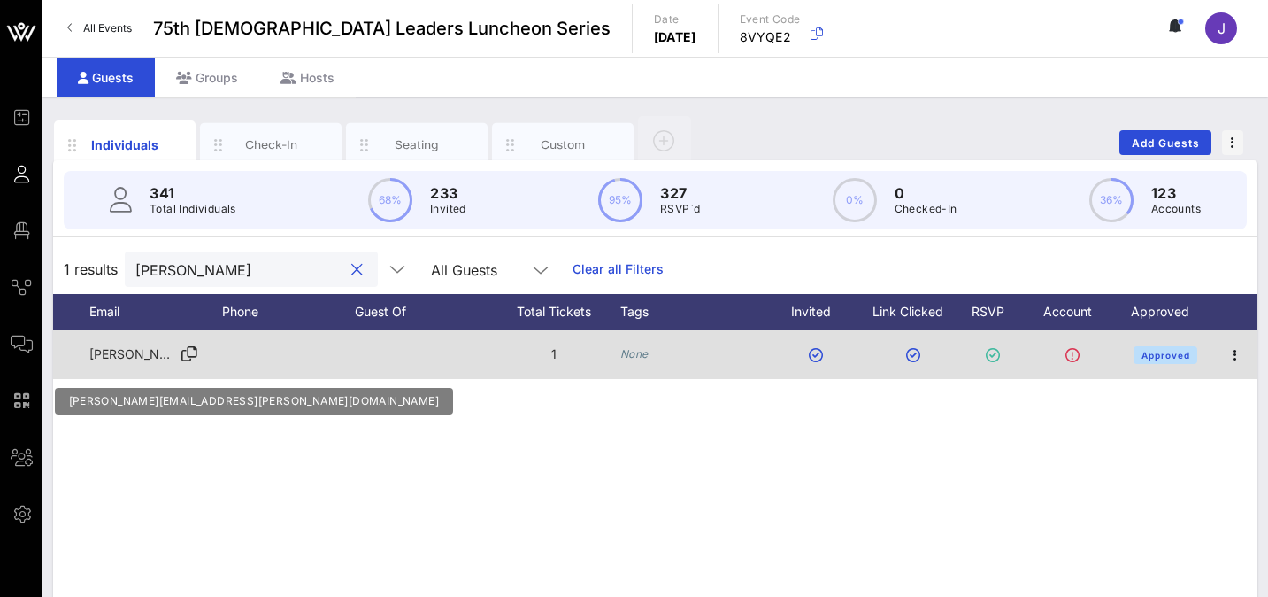
scroll to position [0, 0]
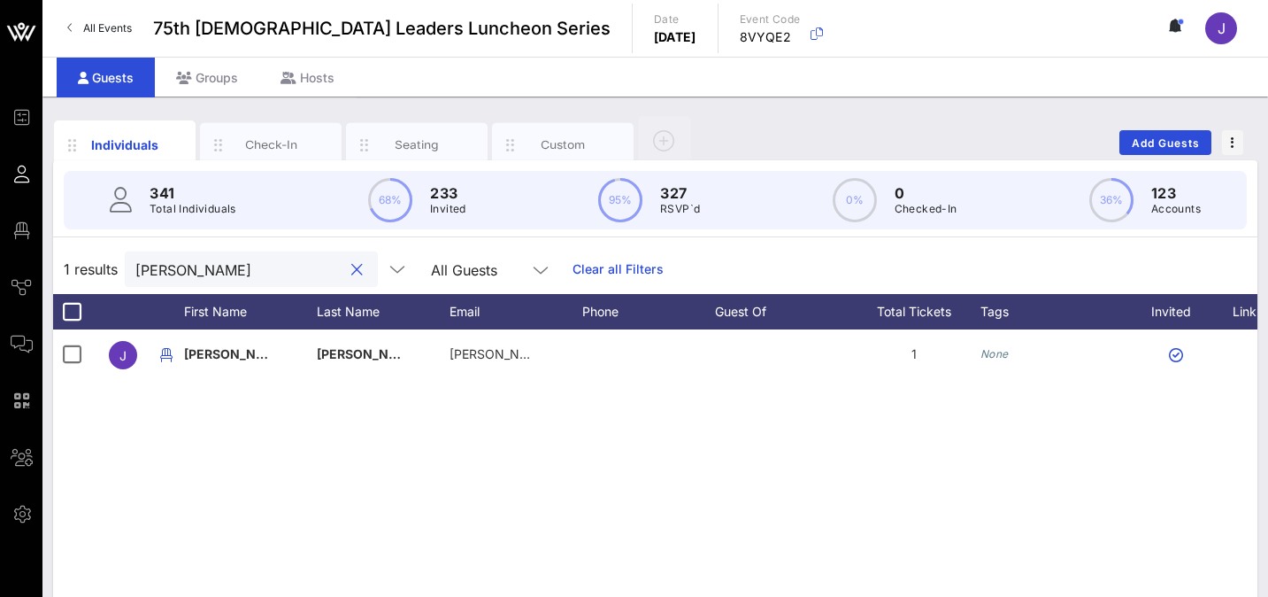
click at [346, 270] on div at bounding box center [356, 269] width 21 height 21
click at [351, 269] on button "clear icon" at bounding box center [357, 270] width 12 height 18
